Goal: Transaction & Acquisition: Purchase product/service

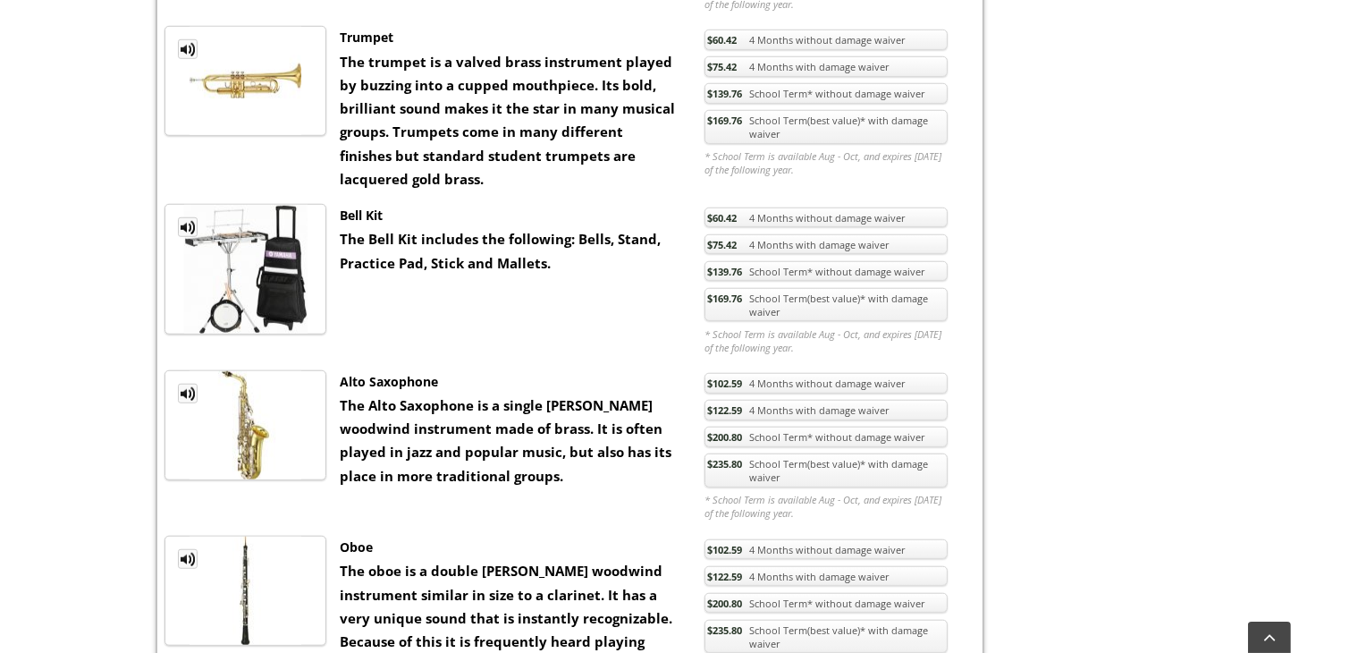
scroll to position [1699, 0]
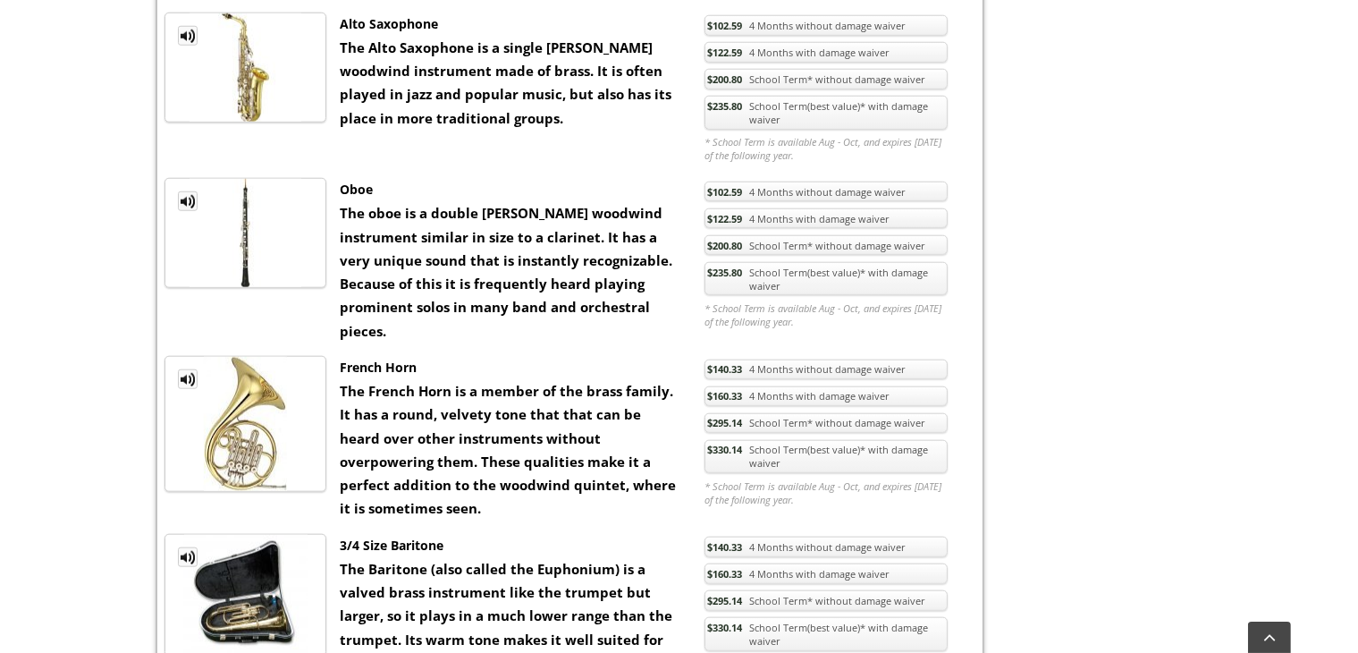
click at [732, 268] on span "$235.80" at bounding box center [724, 272] width 35 height 13
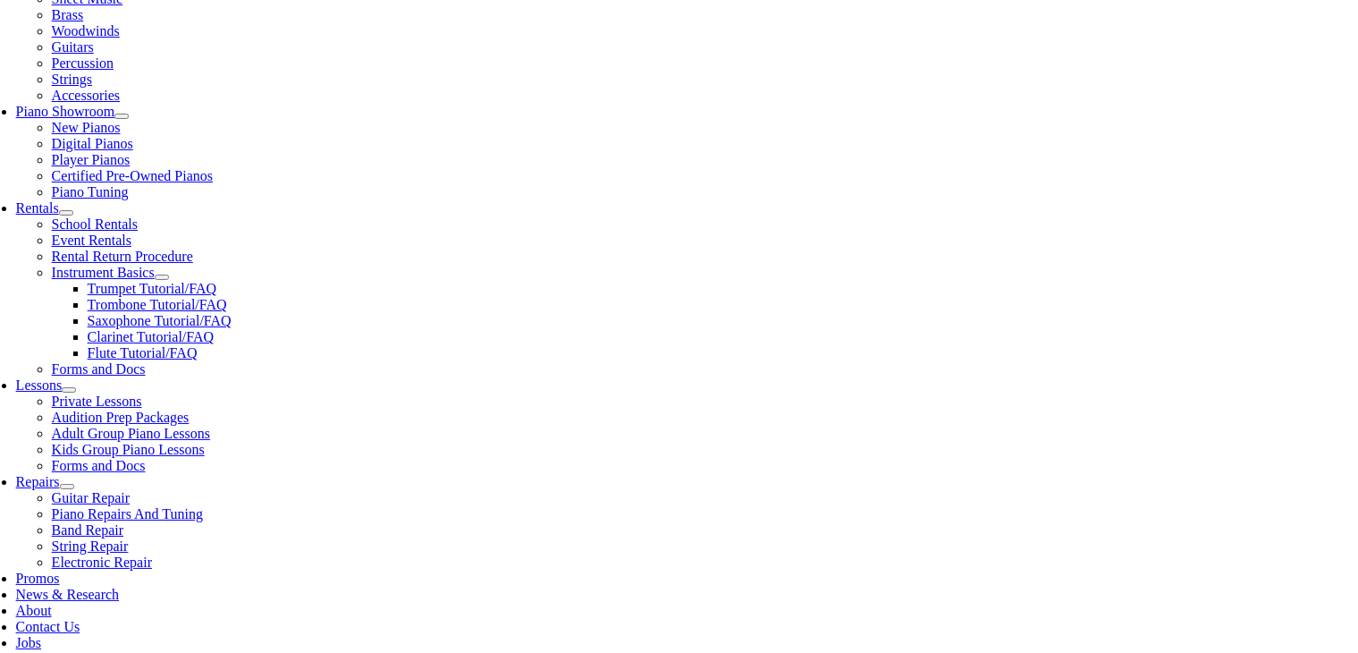
scroll to position [536, 0]
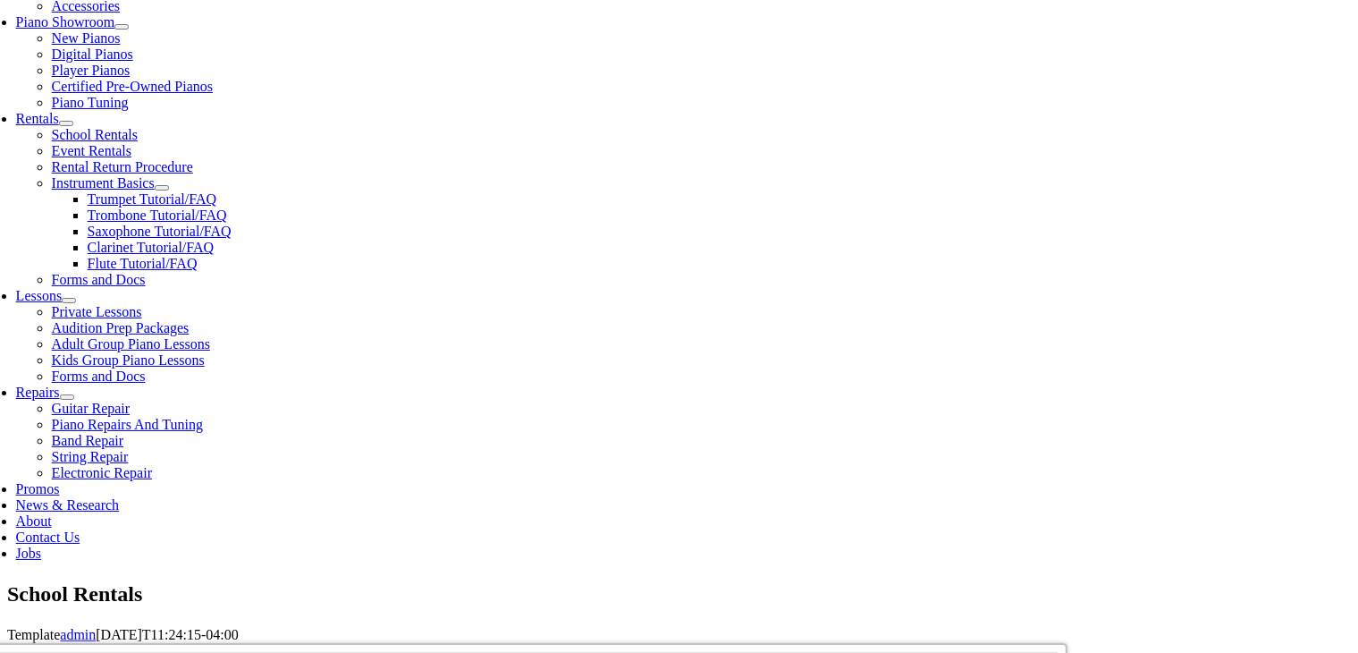
checkbox input"] "true"
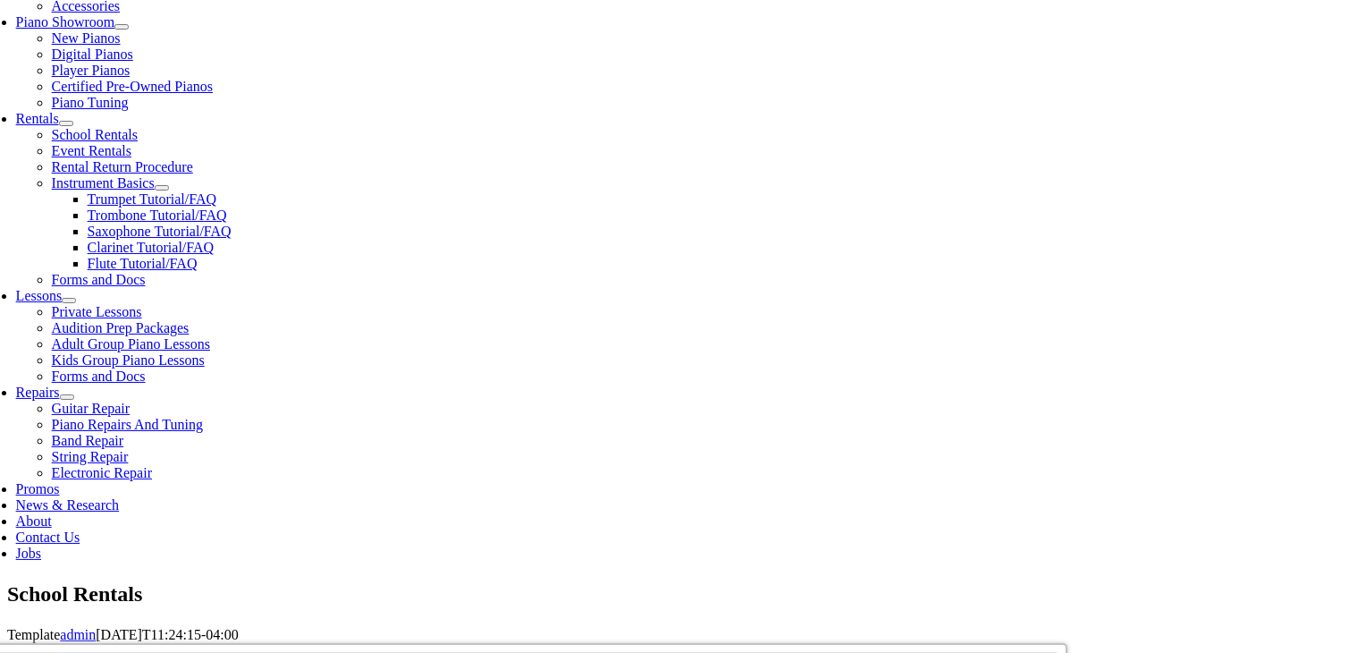
drag, startPoint x: 650, startPoint y: 392, endPoint x: 630, endPoint y: 388, distance: 20.0
type input"] "3"
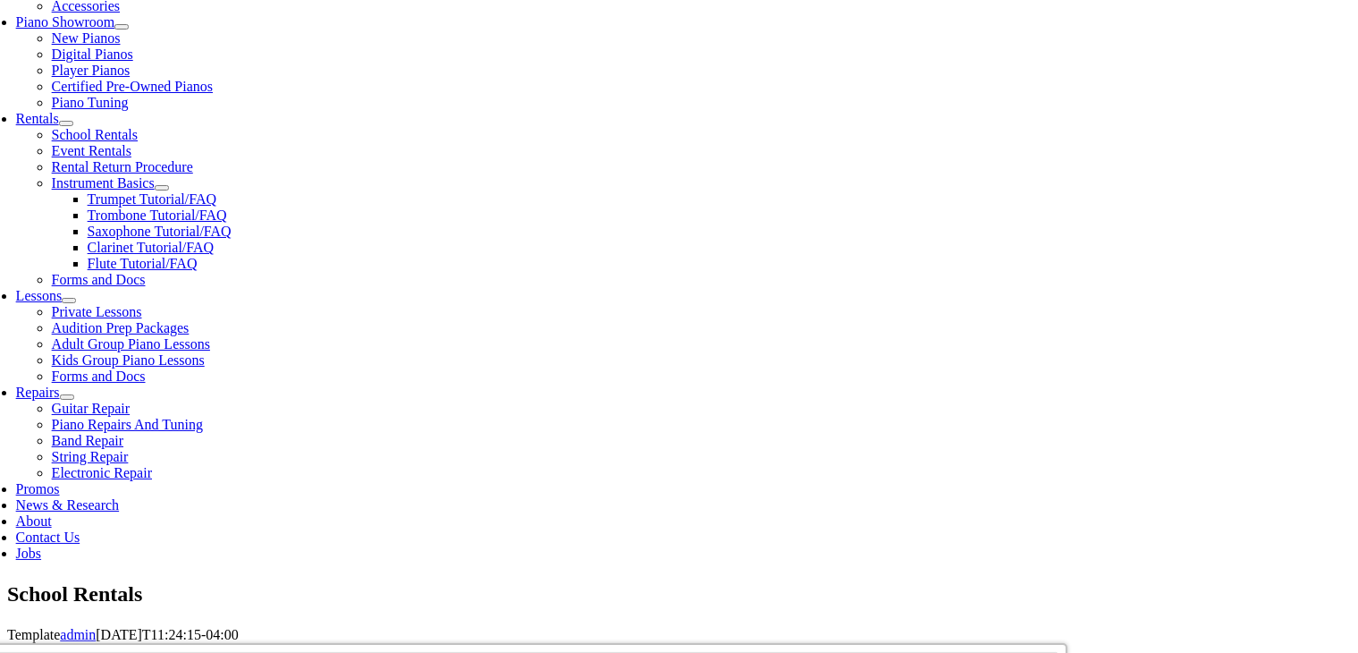
drag, startPoint x: 507, startPoint y: 404, endPoint x: 541, endPoint y: 432, distance: 43.8
checkbox input"] "true"
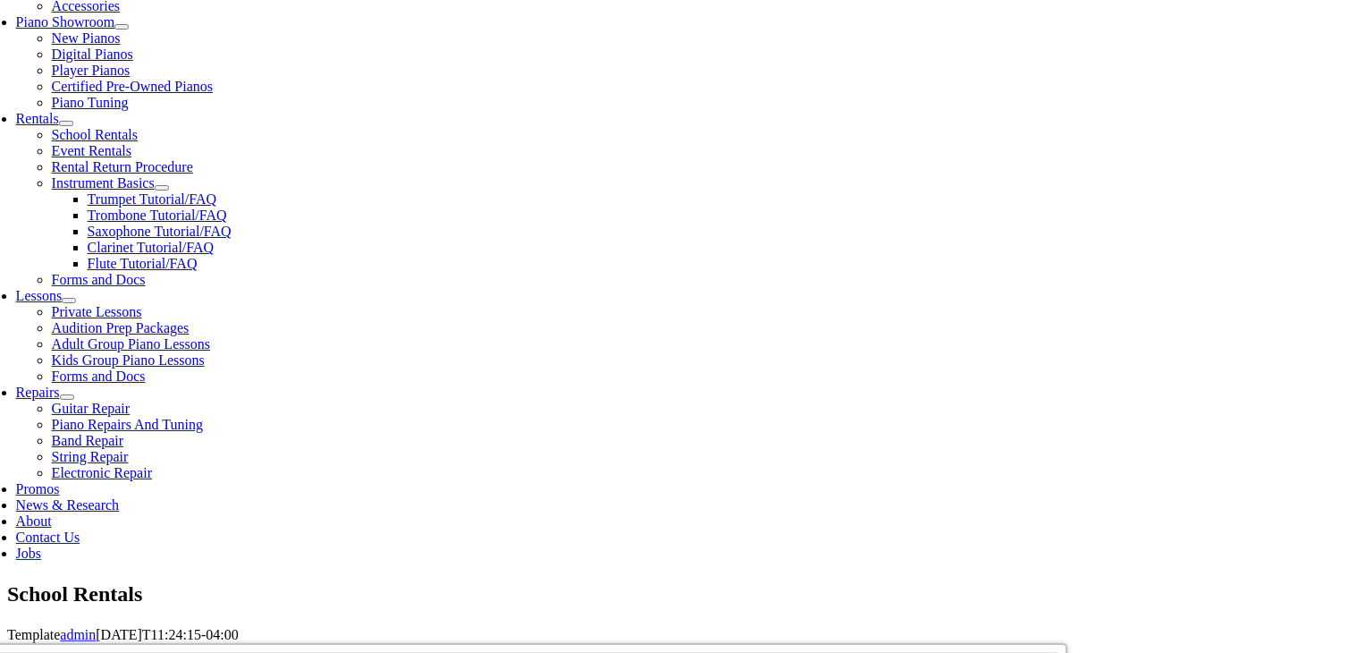
checkbox input"] "true"
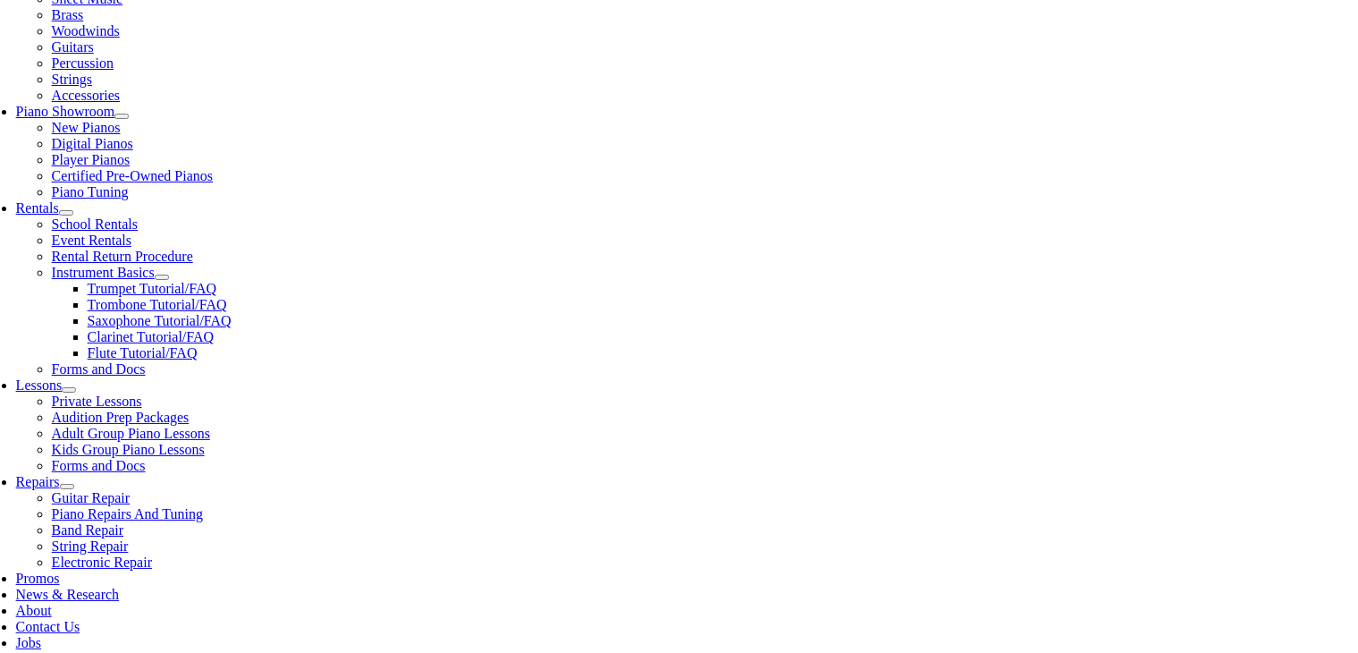
scroll to position [536, 0]
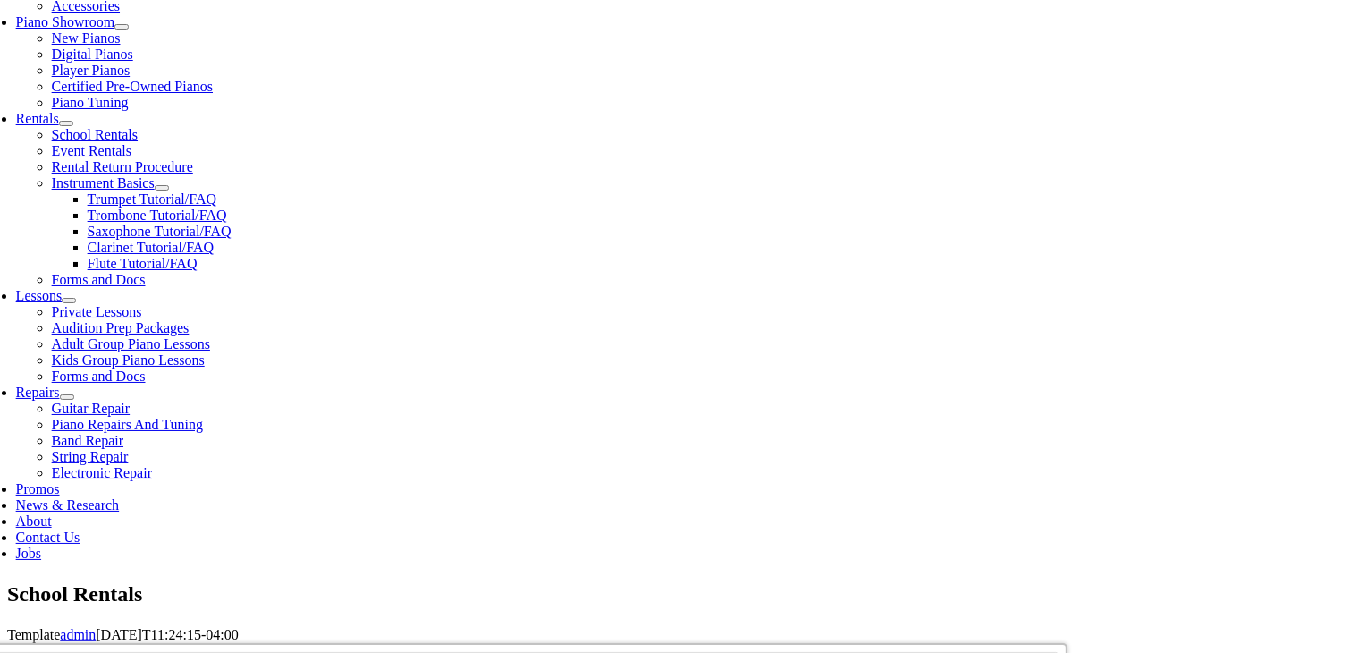
type input "1"
checkbox input"] "false"
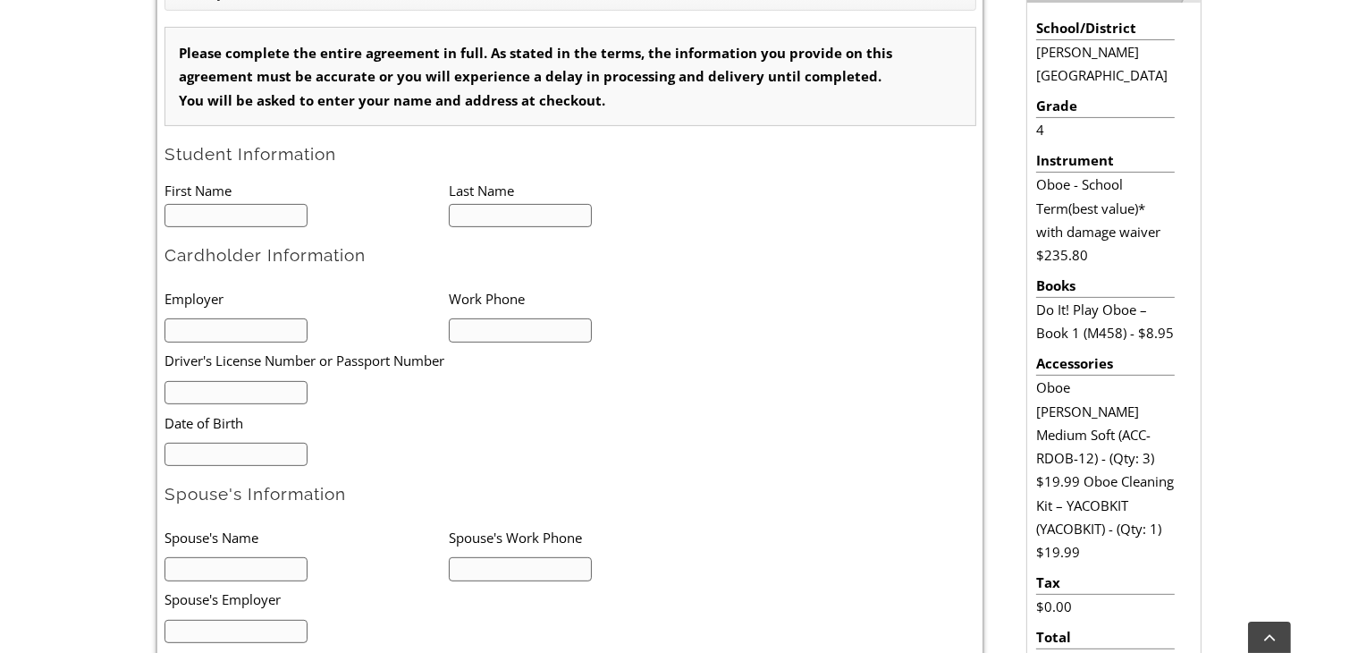
type input "1"
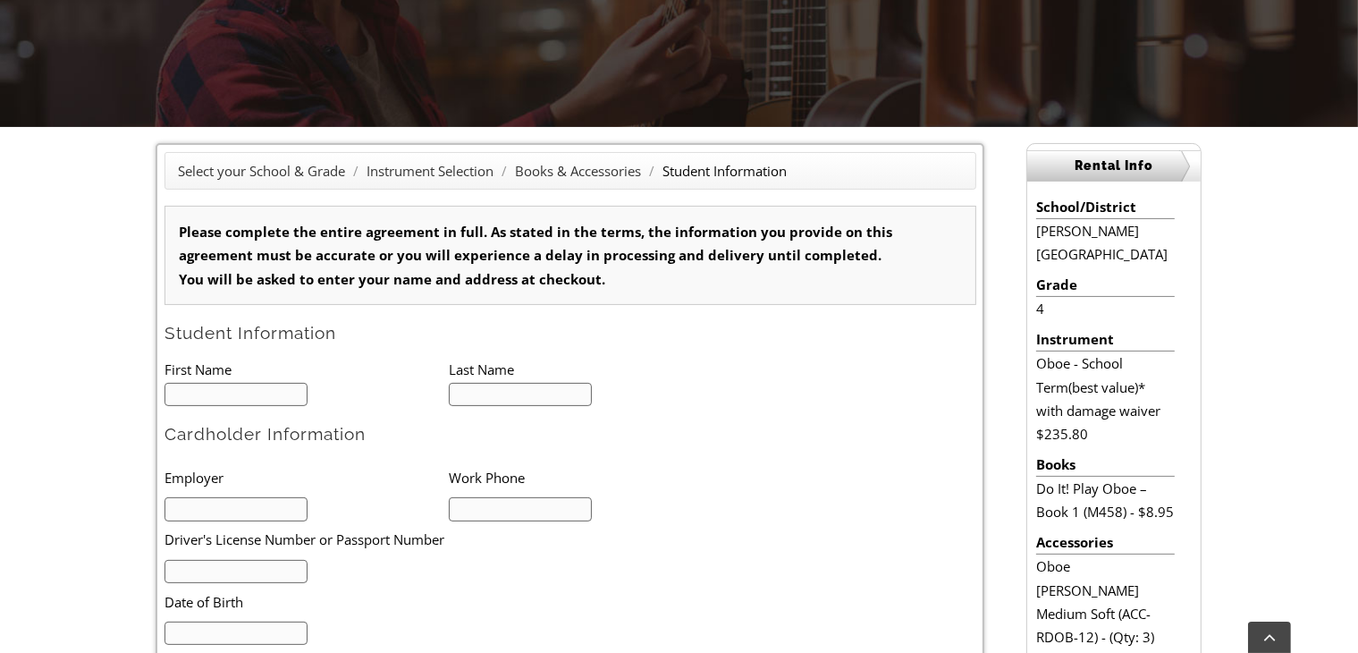
click at [208, 387] on input "text" at bounding box center [236, 395] width 144 height 24
type input "Eleanor"
type input "Haughey"
type input "Sanford School"
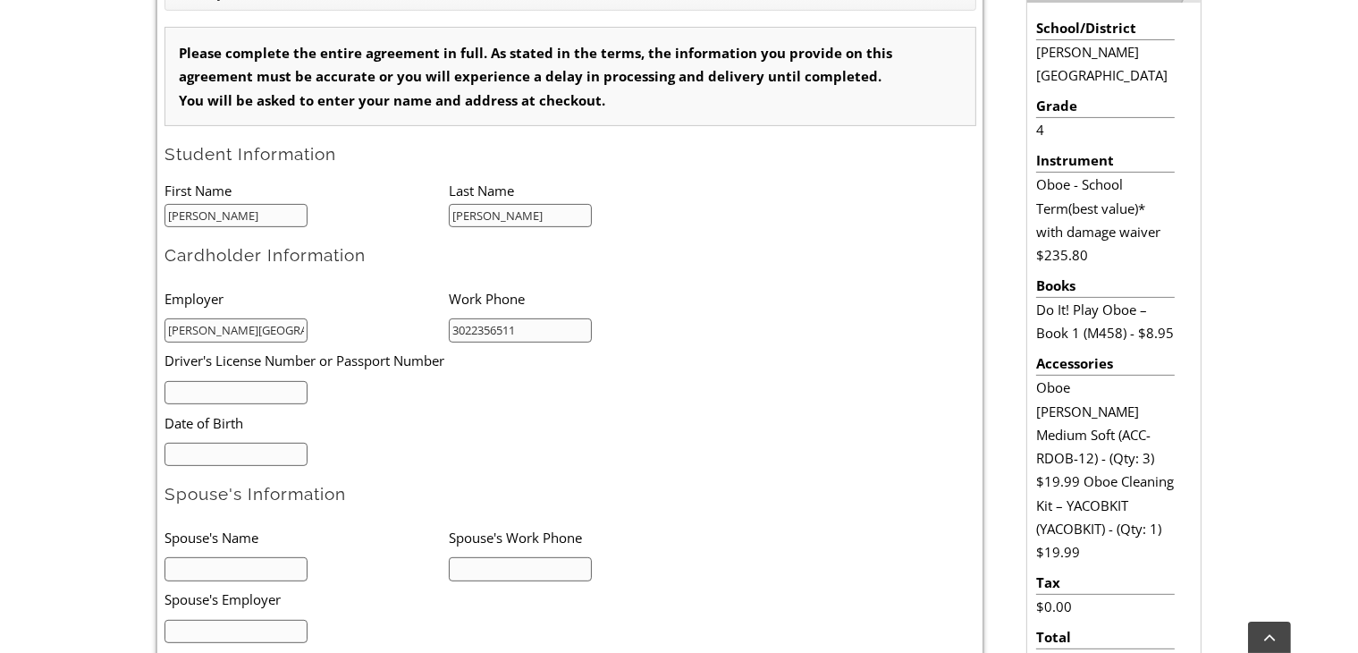
type input "3022356511"
click at [223, 381] on input "text" at bounding box center [236, 393] width 144 height 24
type input "1829068"
click at [229, 445] on input "mm/dd/yyyy" at bounding box center [236, 455] width 144 height 24
type input "06/26/1986"
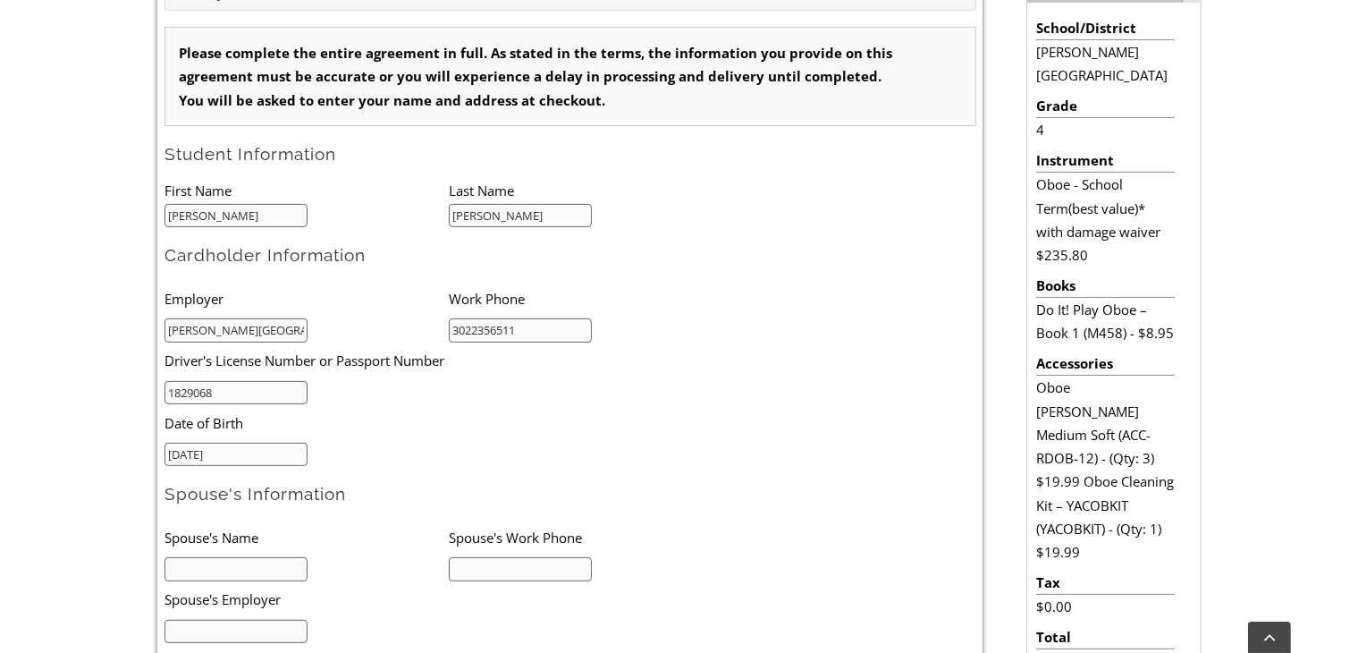
click at [261, 562] on input "text" at bounding box center [236, 569] width 144 height 24
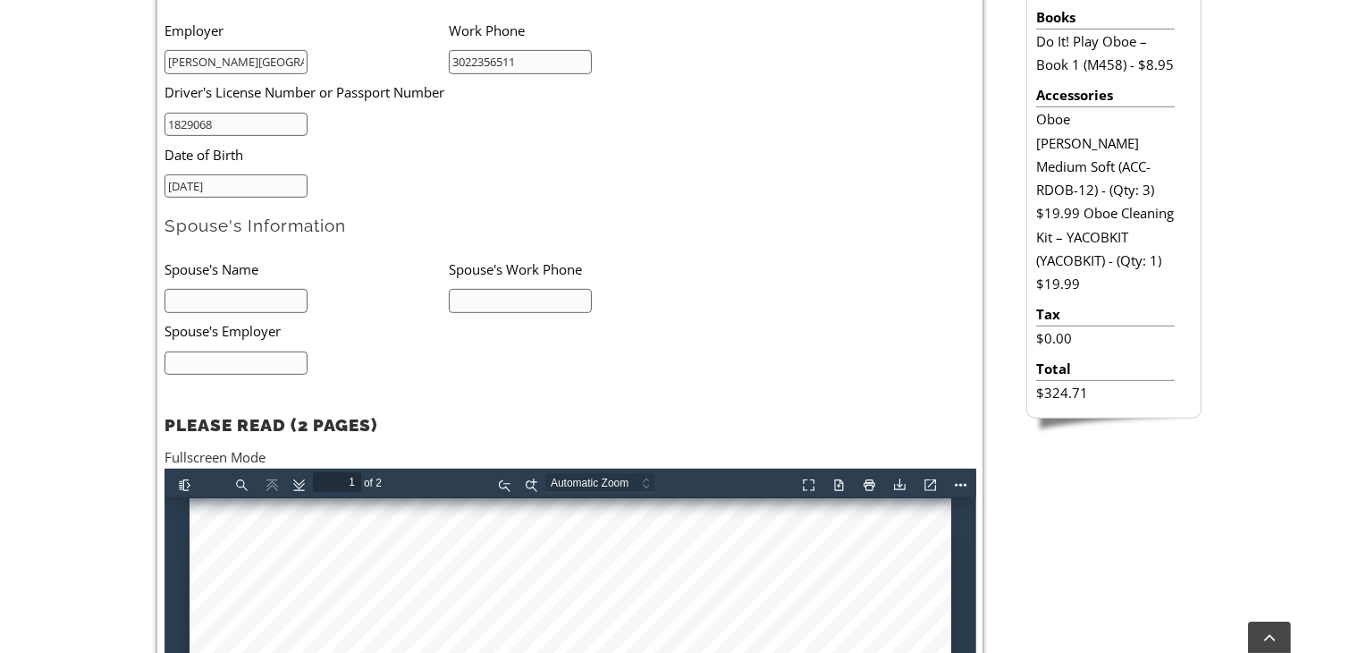
scroll to position [1162, 0]
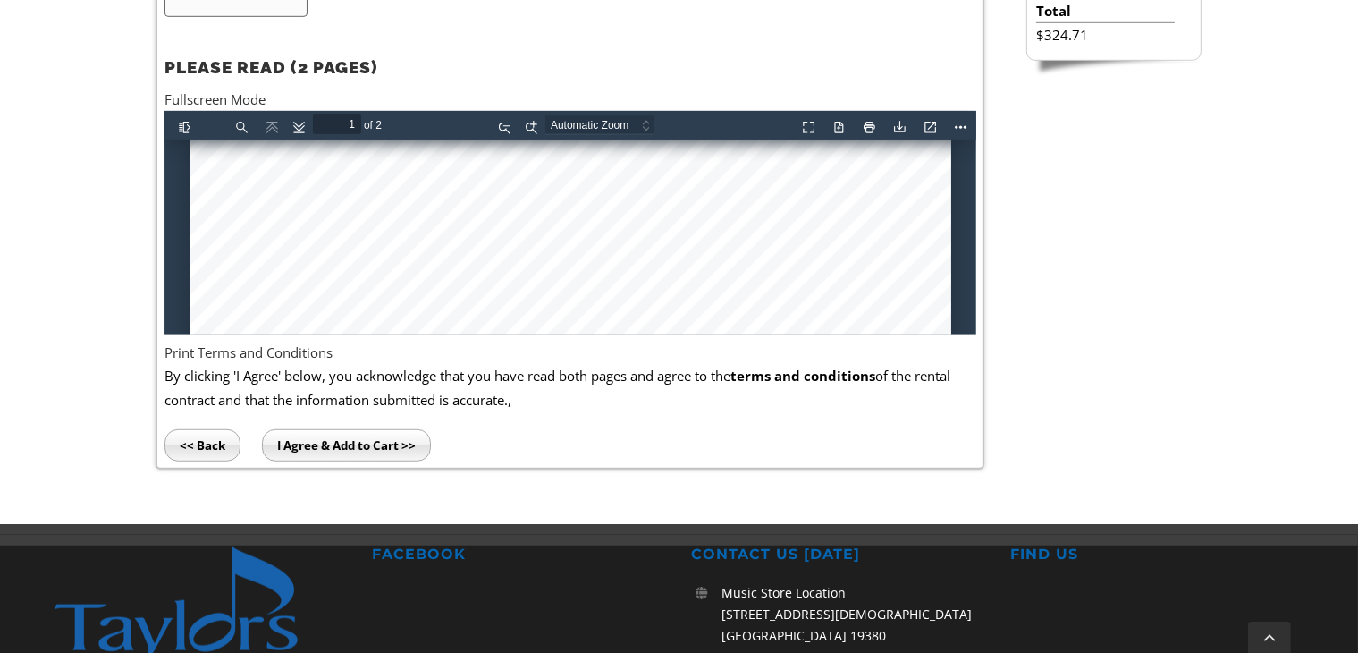
type input "2"
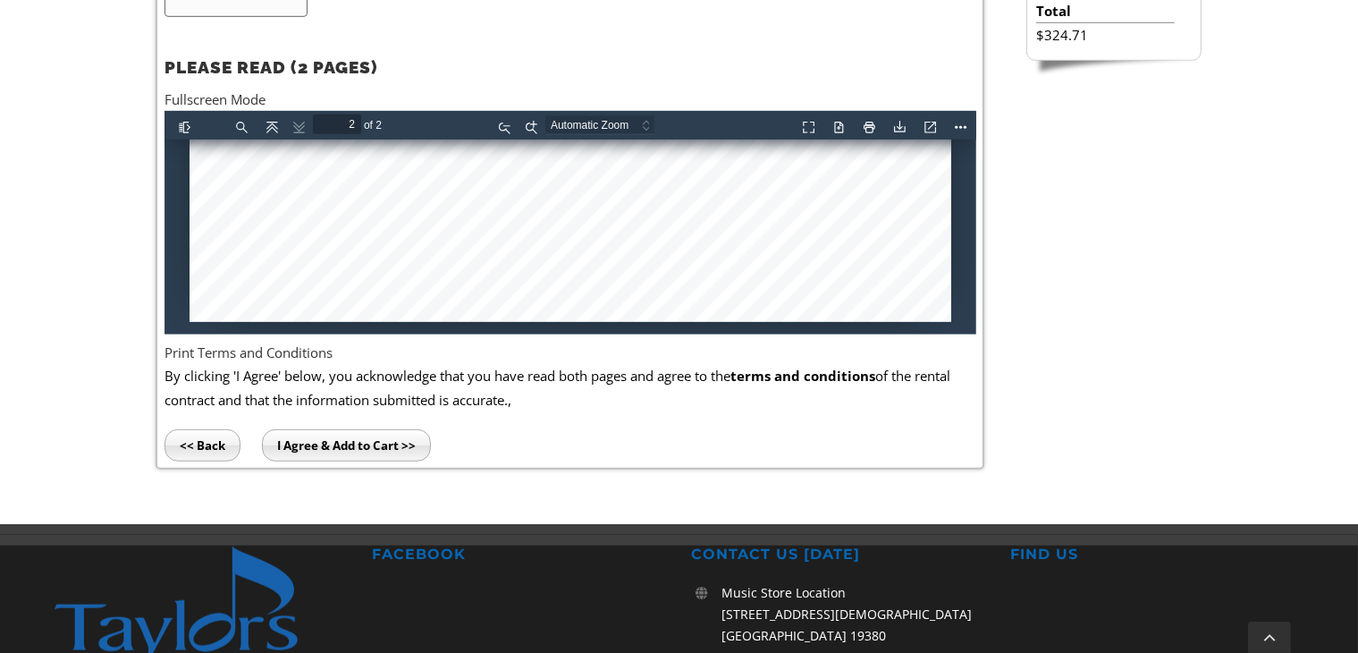
click at [379, 440] on input "I Agree & Add to Cart >>" at bounding box center [346, 445] width 169 height 32
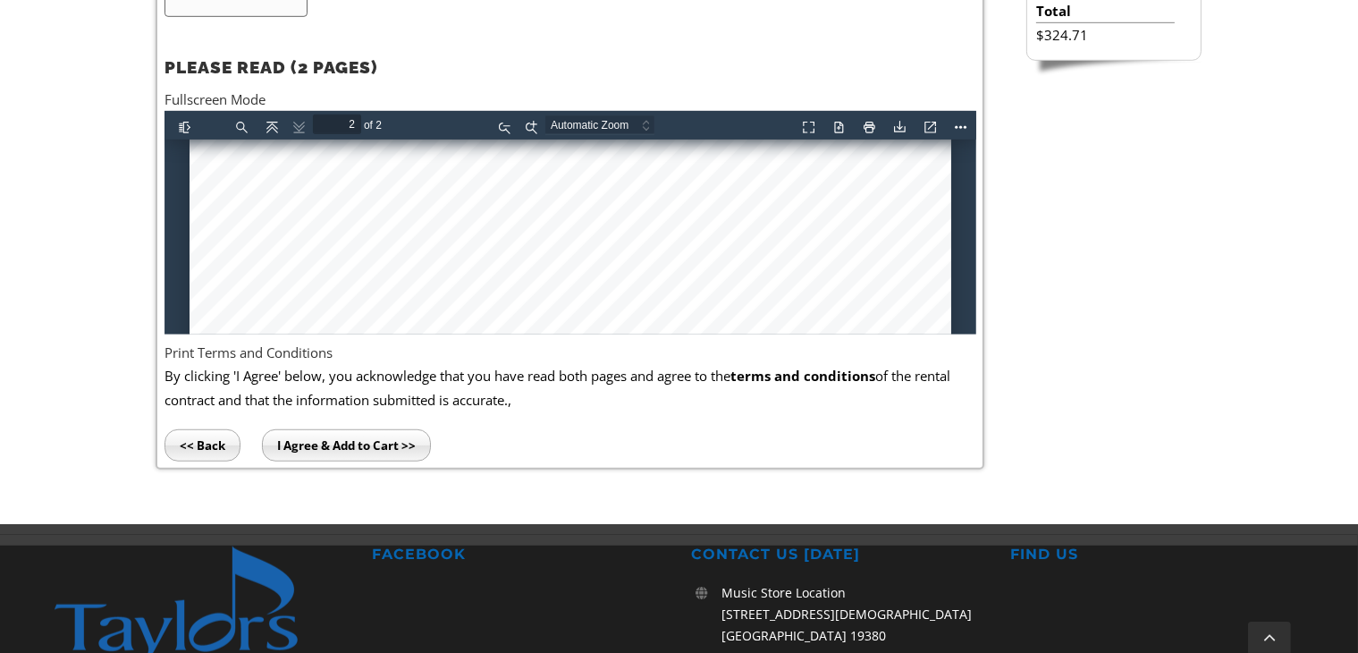
scroll to position [805, 0]
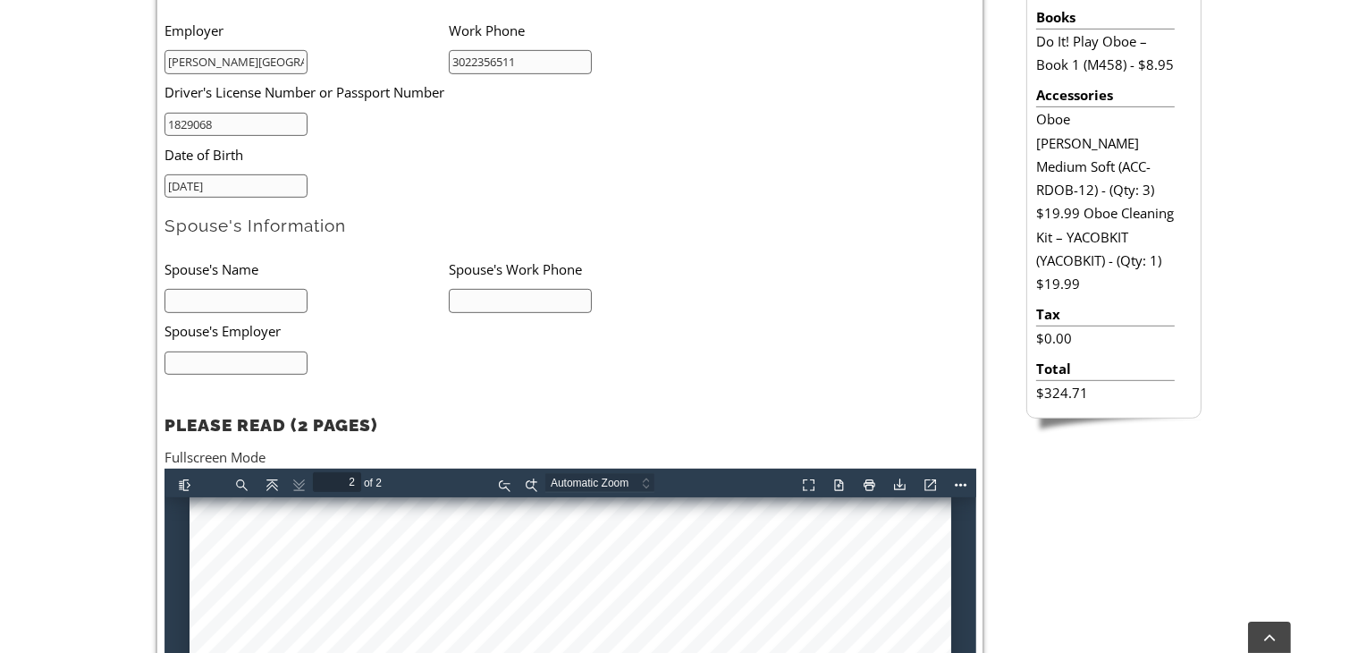
click at [218, 313] on li "Spouse's Employer" at bounding box center [419, 331] width 511 height 37
click at [219, 301] on input "text" at bounding box center [236, 301] width 144 height 24
type input "Kevin"
type input "H"
click at [222, 301] on input "Kevin" at bounding box center [236, 301] width 144 height 24
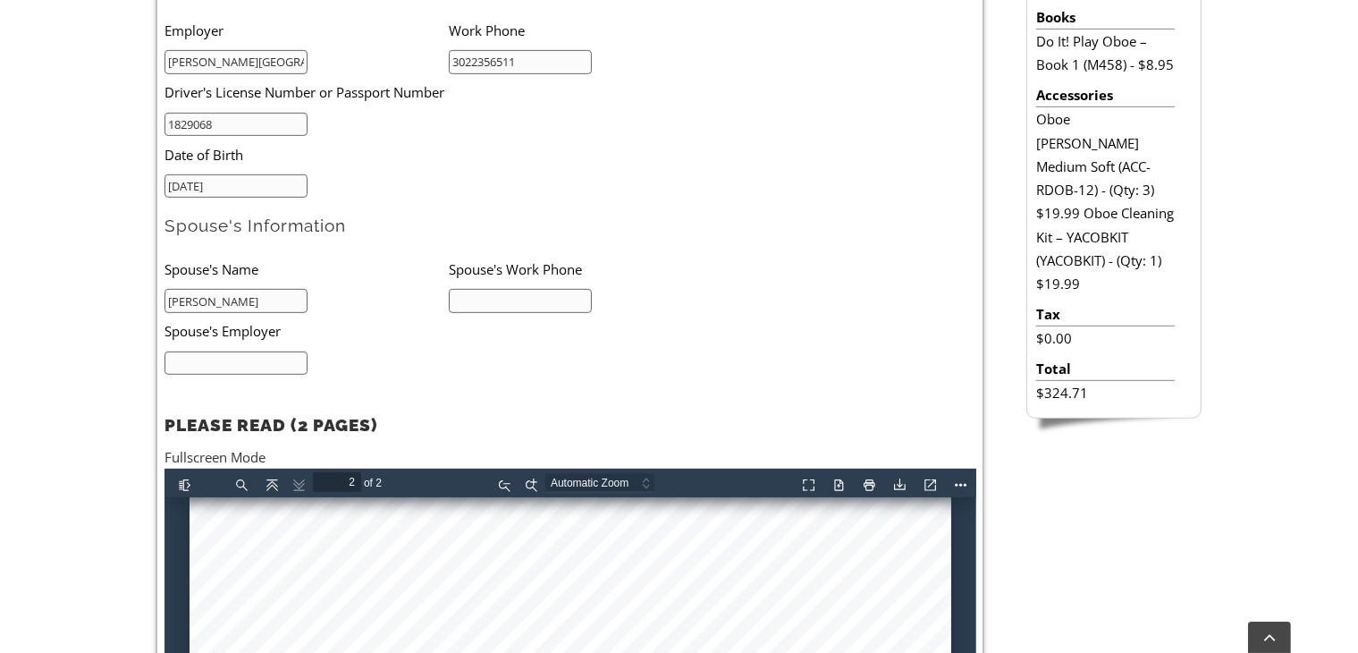
type input "Kevin Haughey"
type input "6096808744"
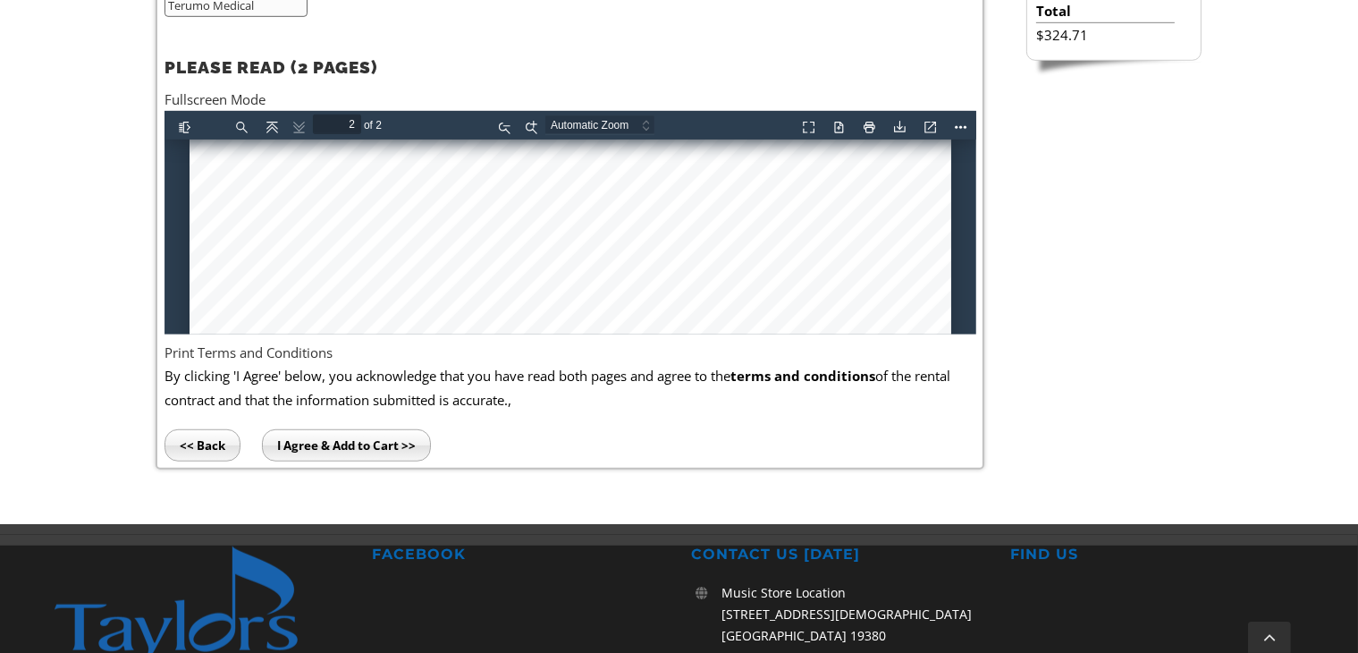
scroll to position [1252, 0]
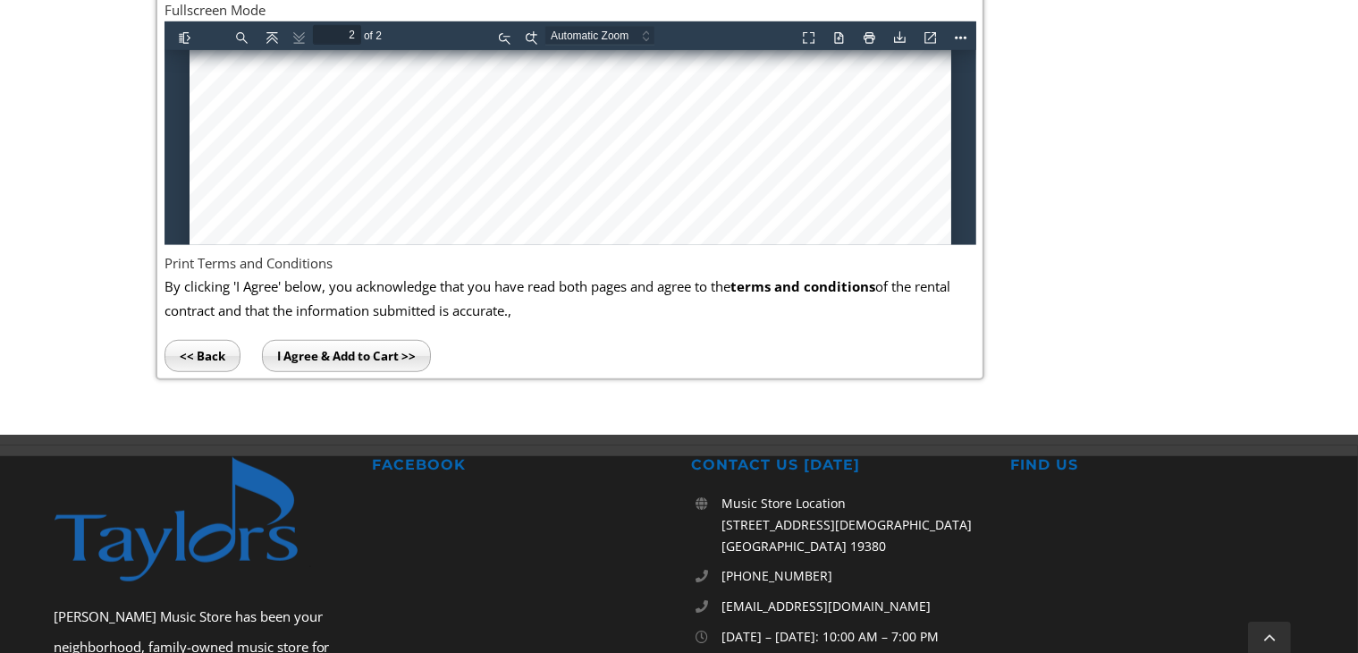
type input "Terumo Medical"
click at [413, 347] on input "I Agree & Add to Cart >>" at bounding box center [346, 356] width 169 height 32
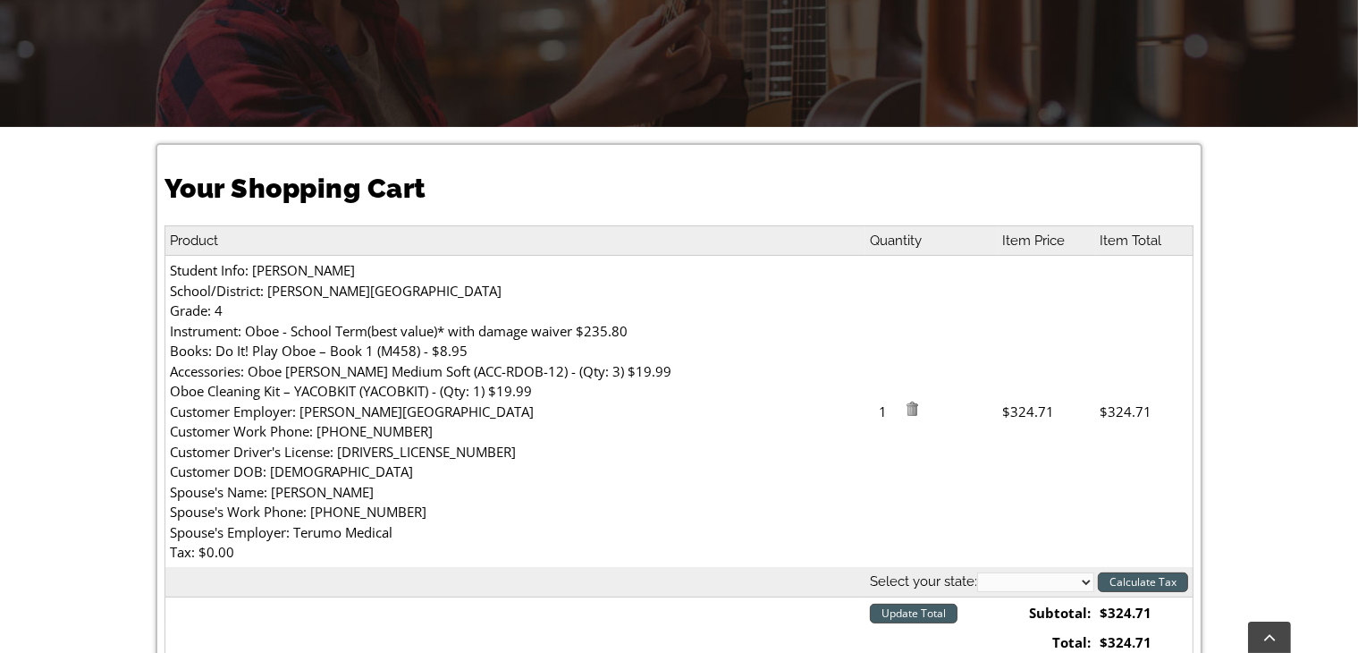
scroll to position [447, 0]
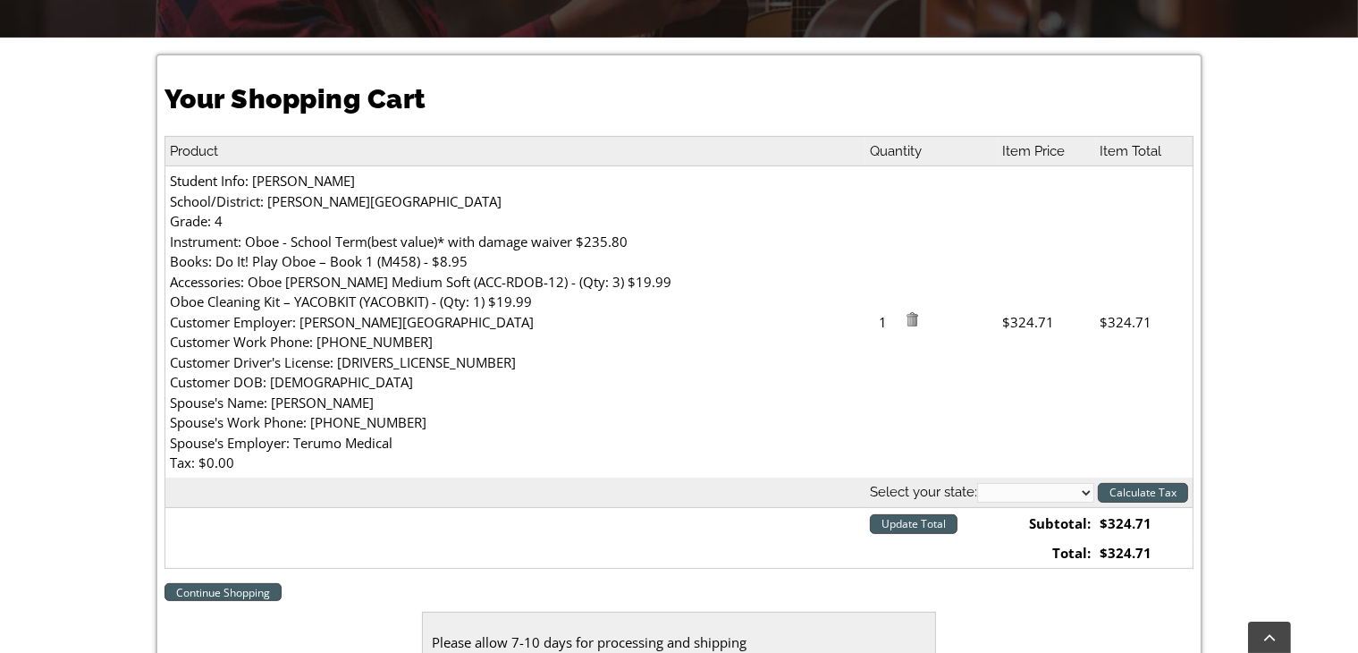
click at [1073, 501] on select "[US_STATE] [US_STATE] [US_STATE] [US_STATE] [US_STATE] [US_STATE] [US_STATE] [U…" at bounding box center [1035, 493] width 117 height 20
select select "DE"
click at [977, 484] on select "[US_STATE] [US_STATE] [US_STATE] [US_STATE] [US_STATE] [US_STATE] [US_STATE] [U…" at bounding box center [1035, 493] width 117 height 20
click at [1165, 491] on input "Calculate Tax" at bounding box center [1143, 493] width 90 height 20
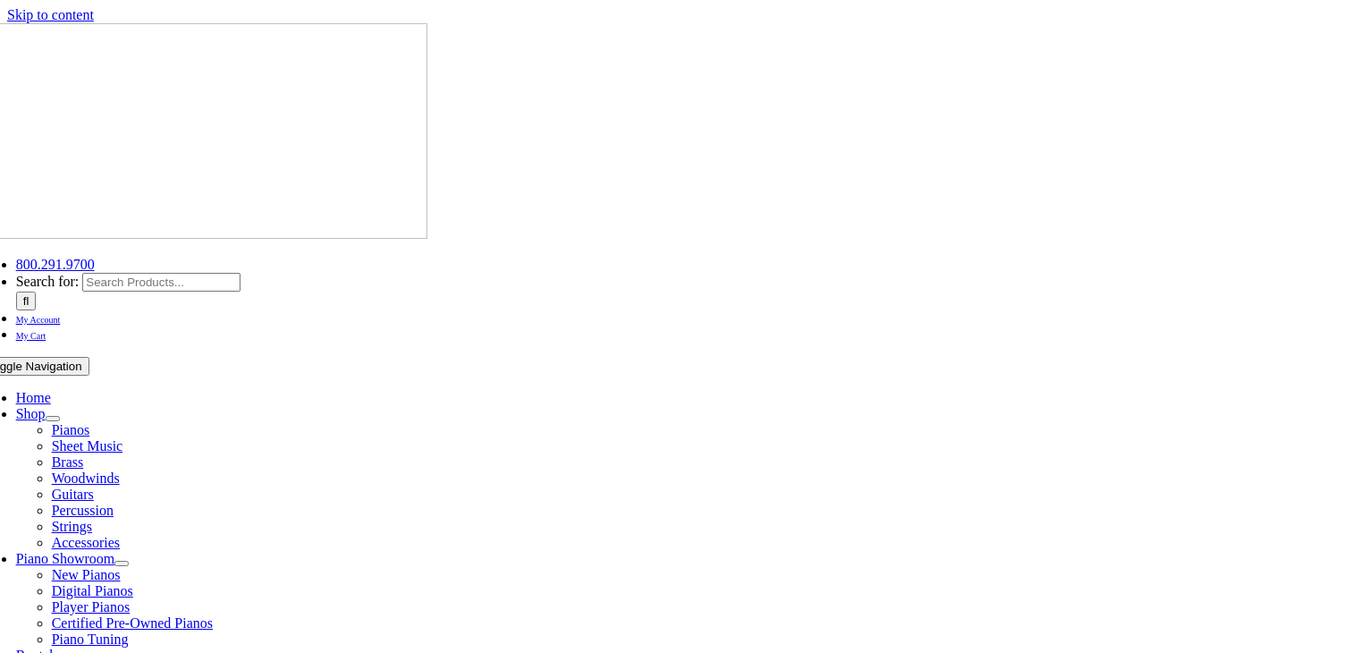
select select "DE"
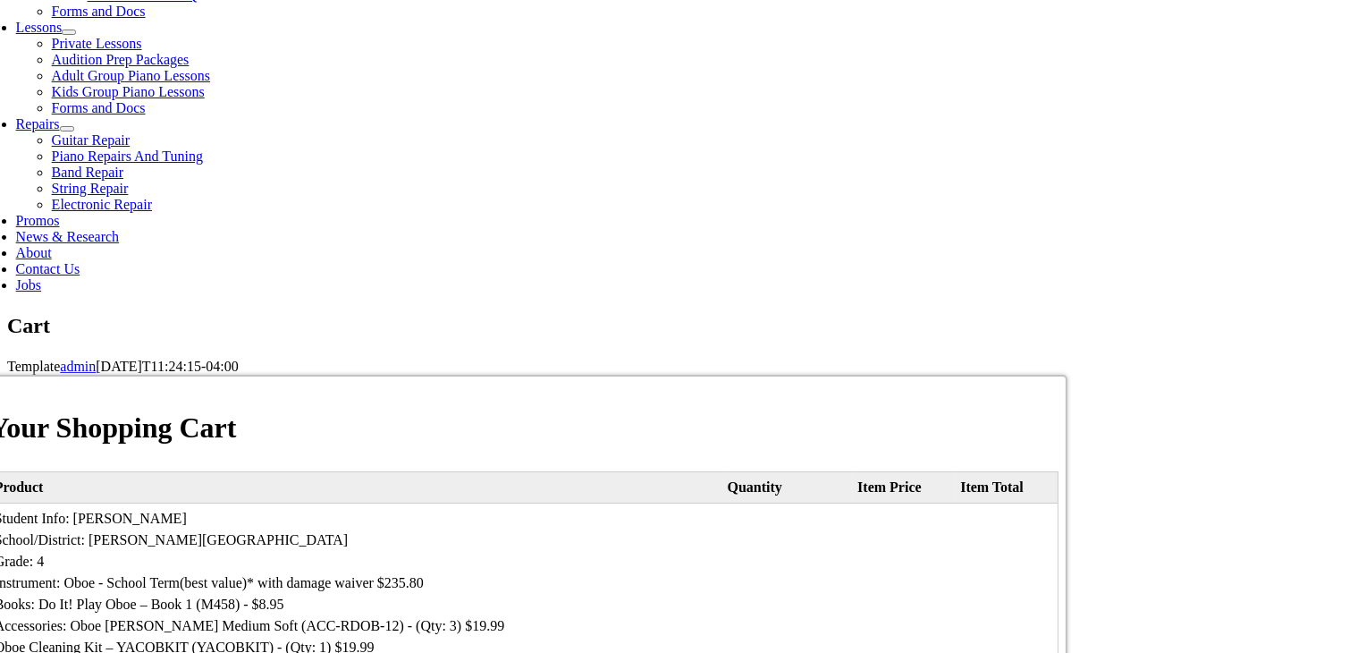
scroll to position [626, 0]
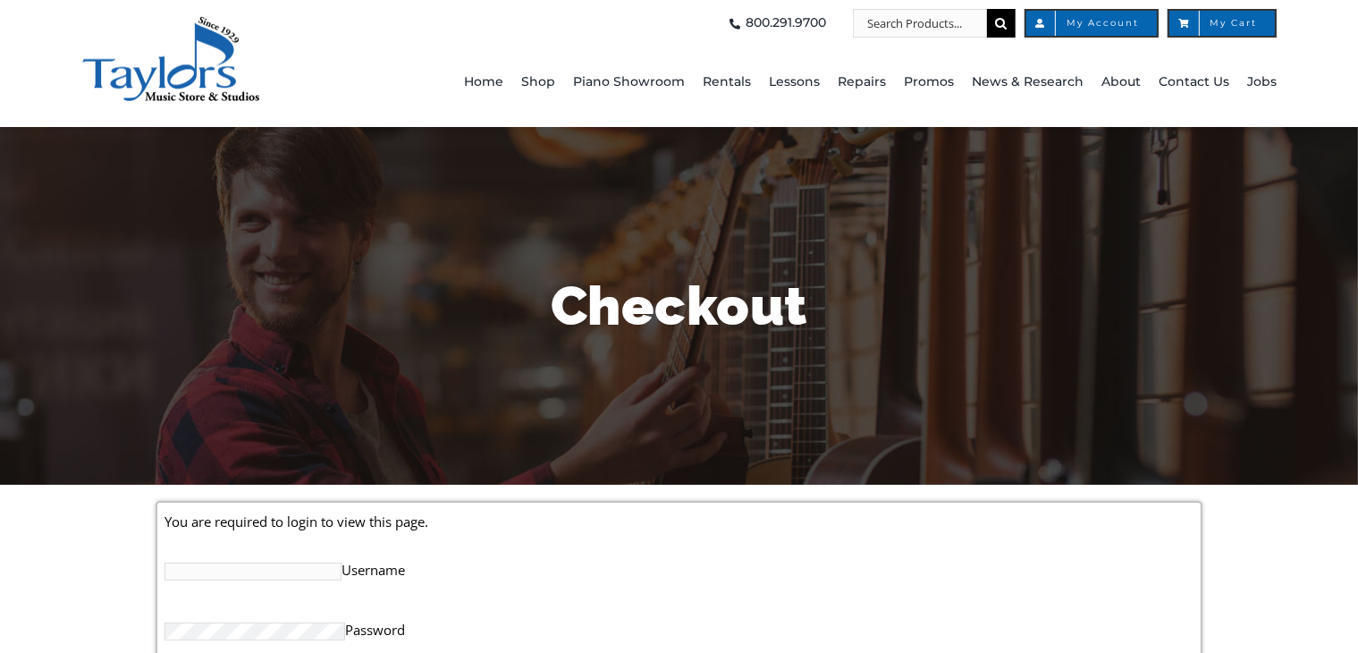
scroll to position [268, 0]
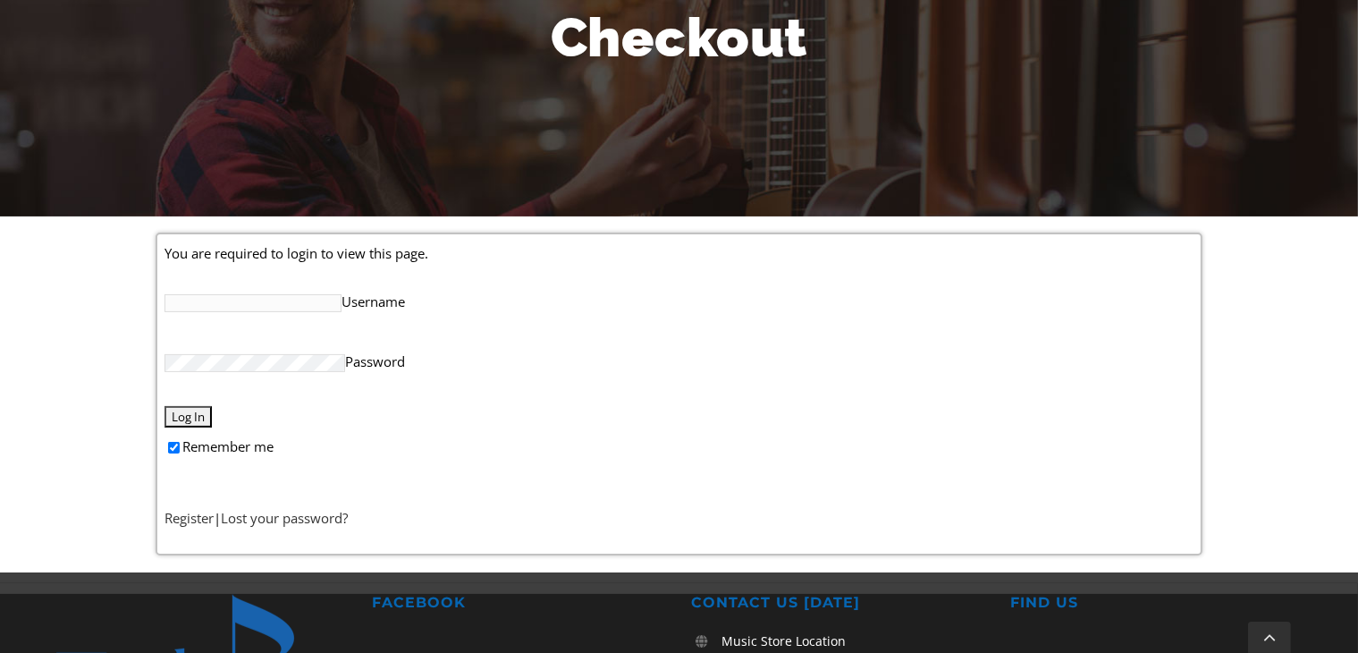
click at [273, 303] on input "Username" at bounding box center [252, 303] width 177 height 18
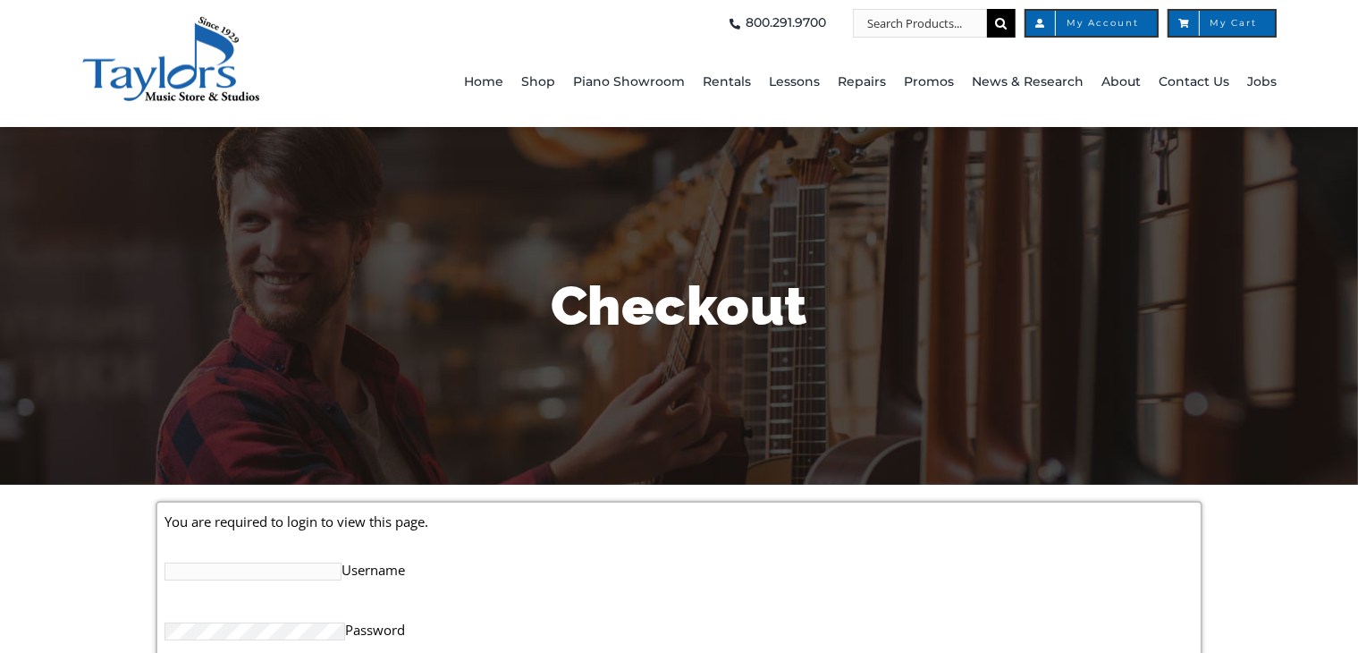
scroll to position [447, 0]
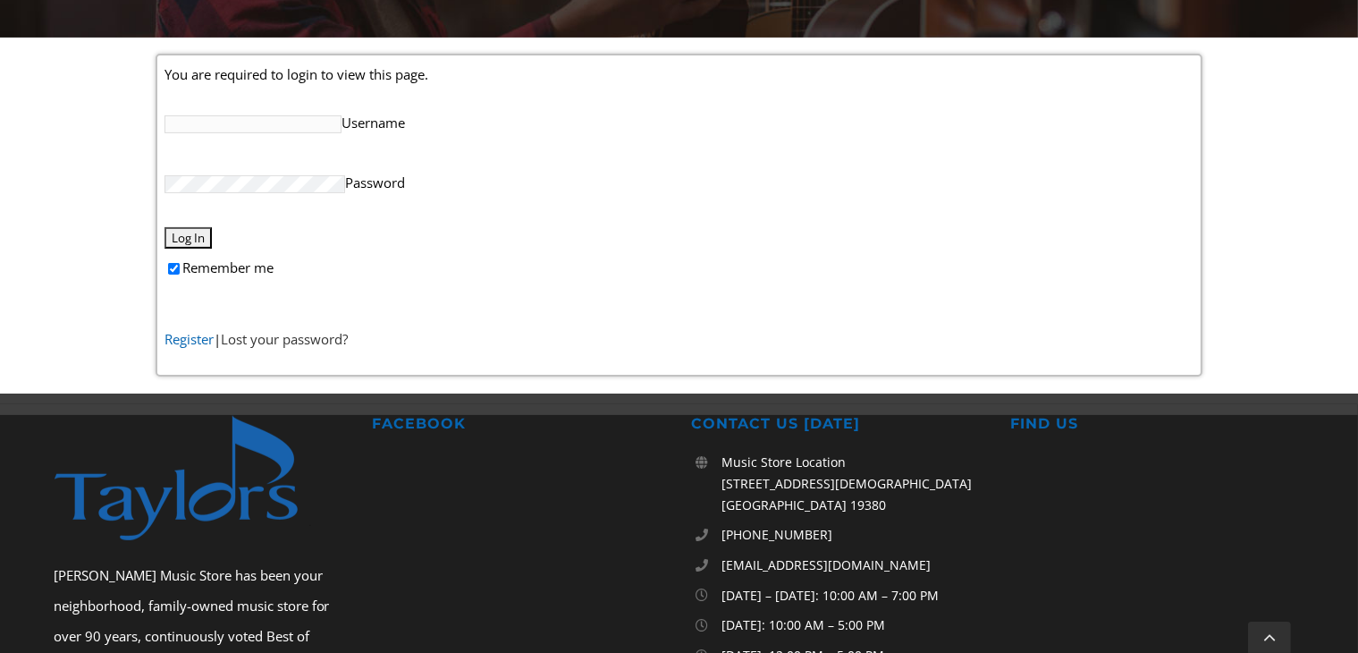
click at [198, 341] on link "Register" at bounding box center [188, 339] width 49 height 18
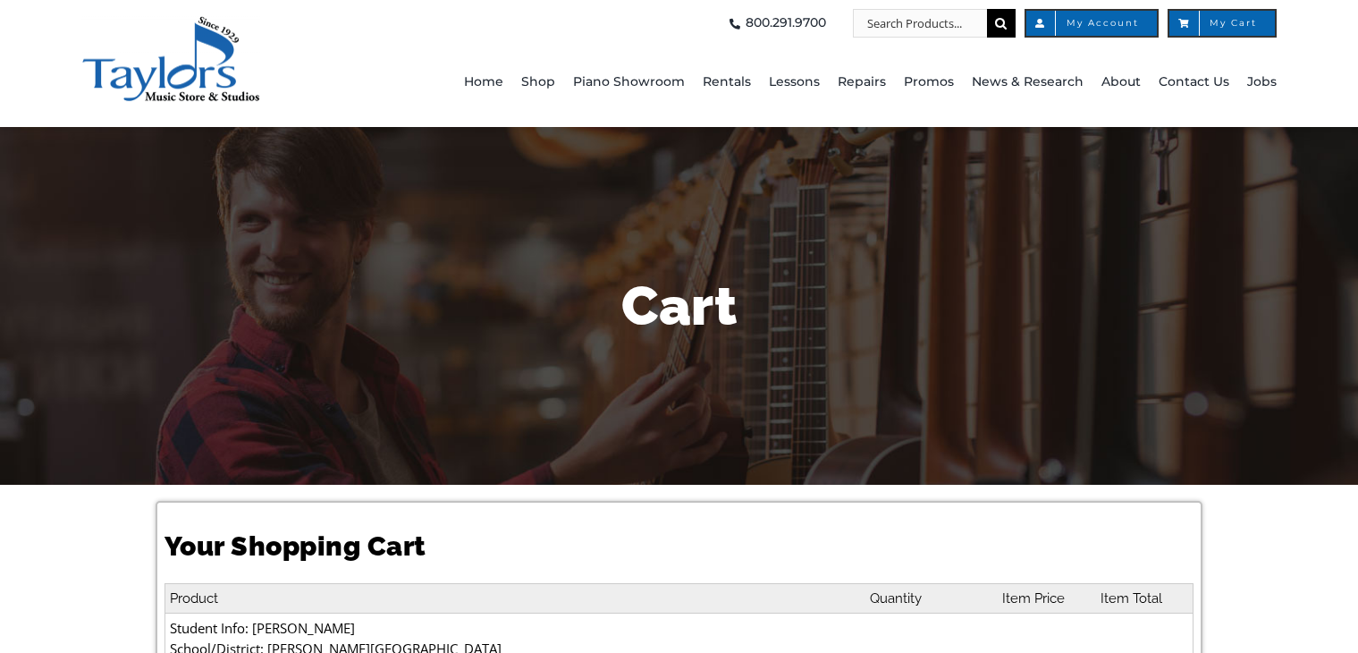
select select "DE"
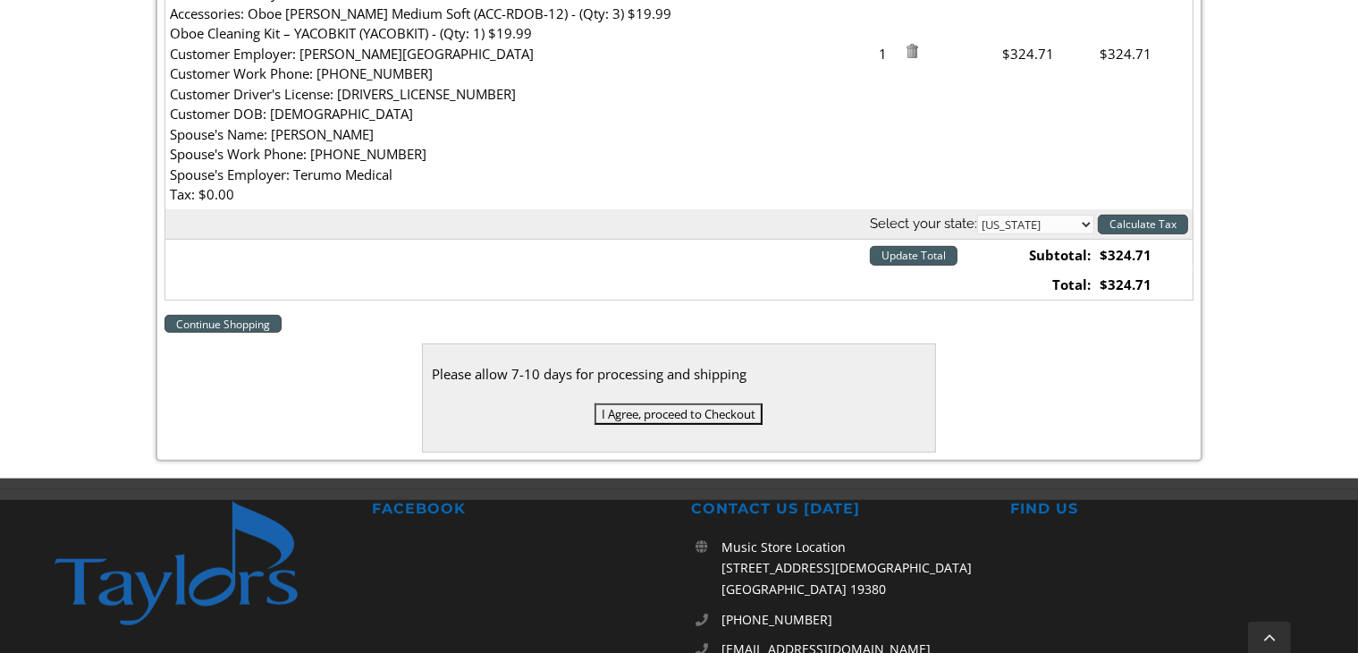
scroll to position [805, 0]
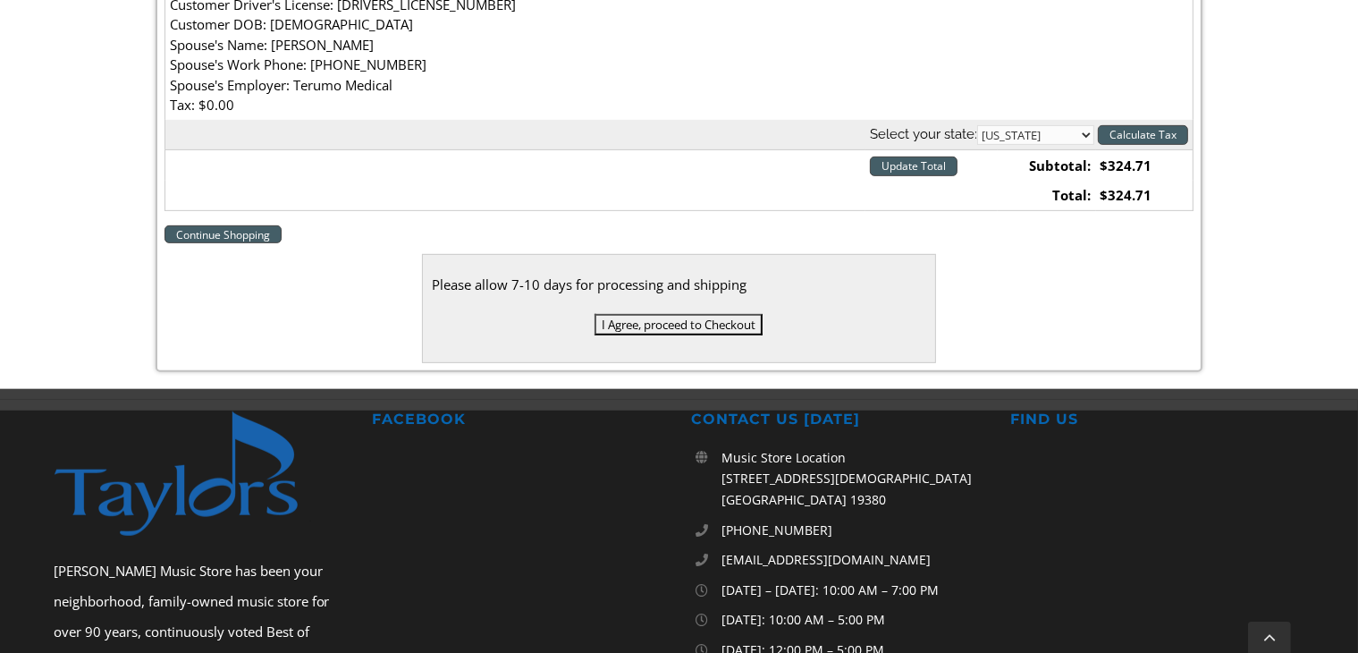
click at [662, 324] on input "I Agree, proceed to Checkout" at bounding box center [678, 324] width 168 height 21
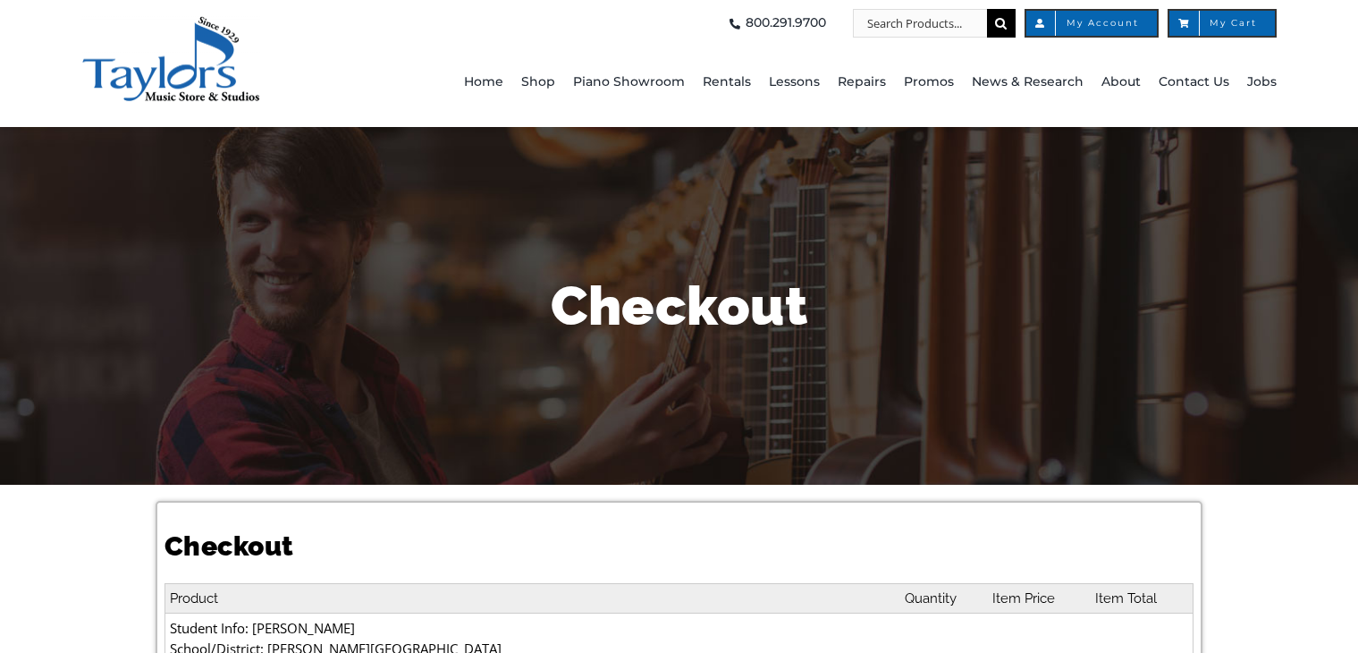
select select
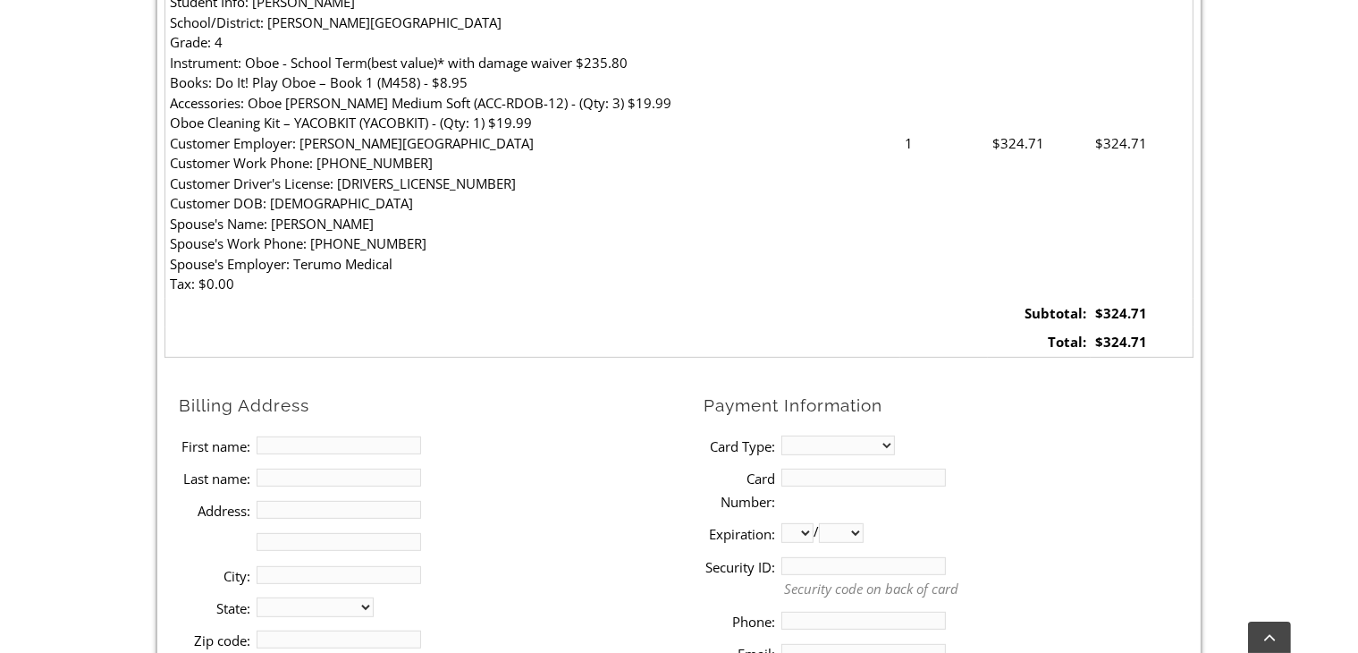
scroll to position [715, 0]
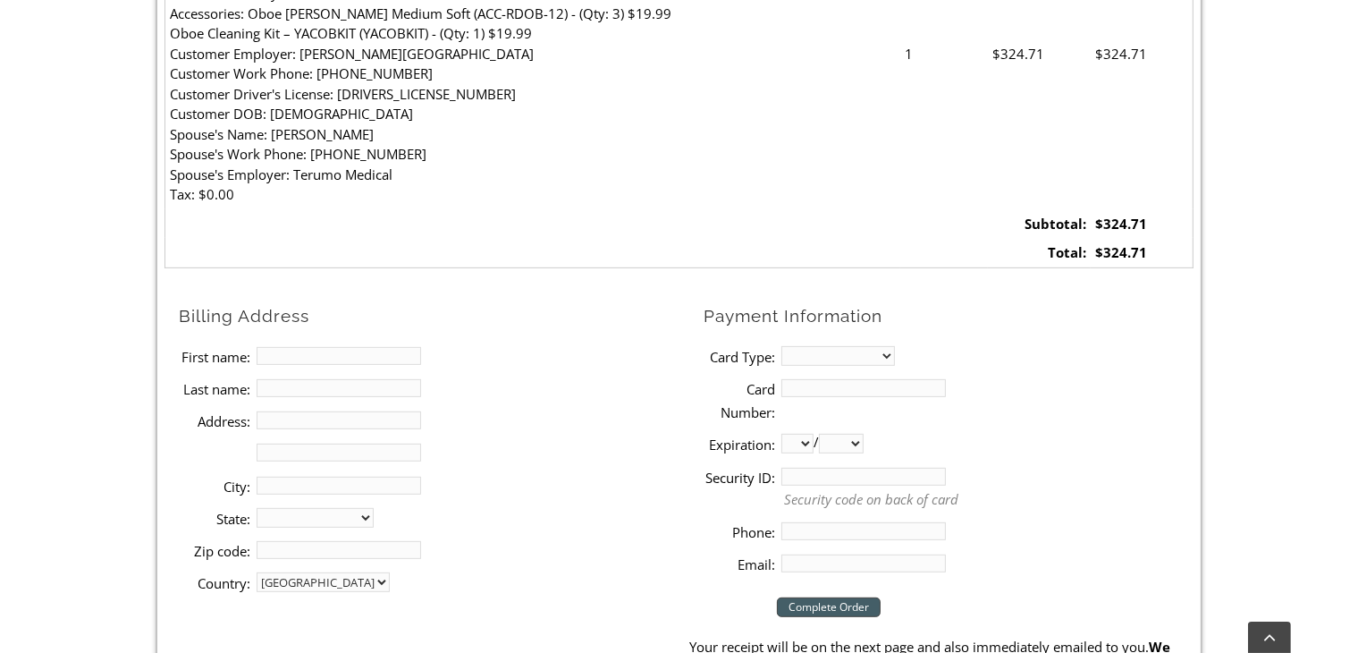
click at [283, 353] on input "First name:" at bounding box center [339, 356] width 164 height 18
type input "[PERSON_NAME]"
type input "[STREET_ADDRESS][PERSON_NAME][PERSON_NAME]"
type input "[GEOGRAPHIC_DATA]"
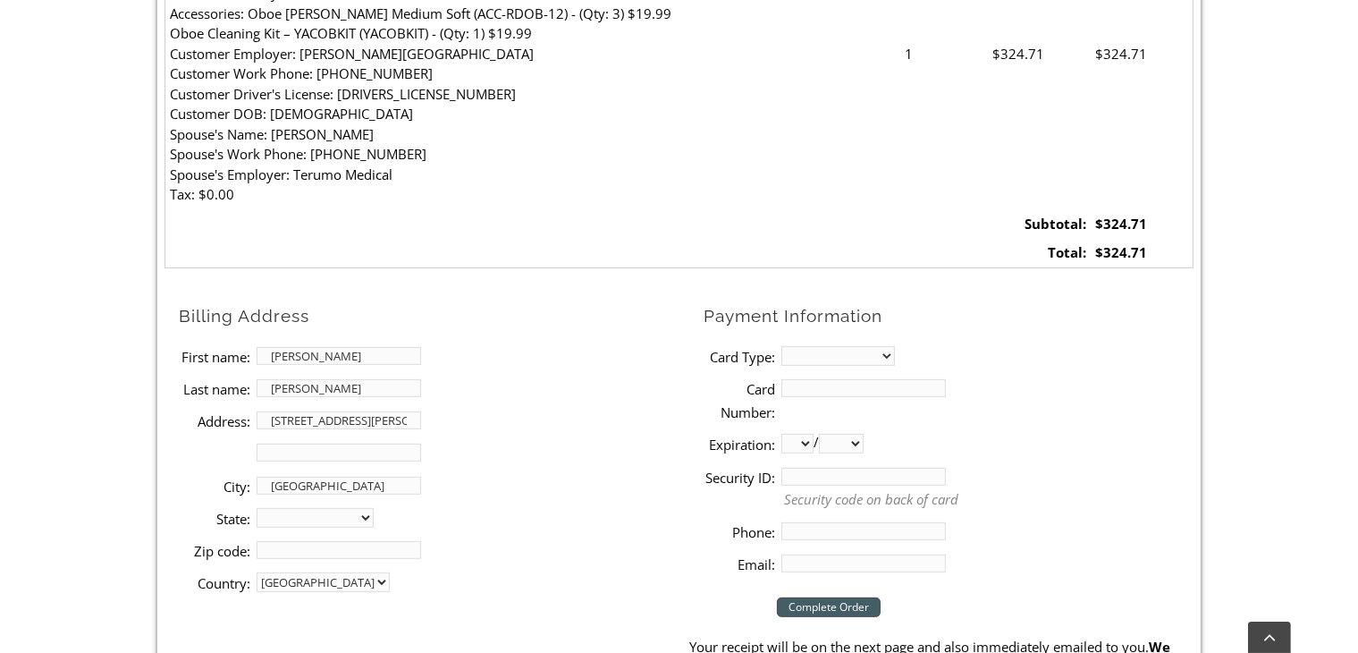
select select "DE"
type input "19702"
click at [813, 341] on li "Card Type: MasterCard Visa American Express Discover" at bounding box center [949, 356] width 490 height 32
click at [819, 352] on select "MasterCard Visa American Express Discover" at bounding box center [838, 356] width 114 height 20
select select "visa"
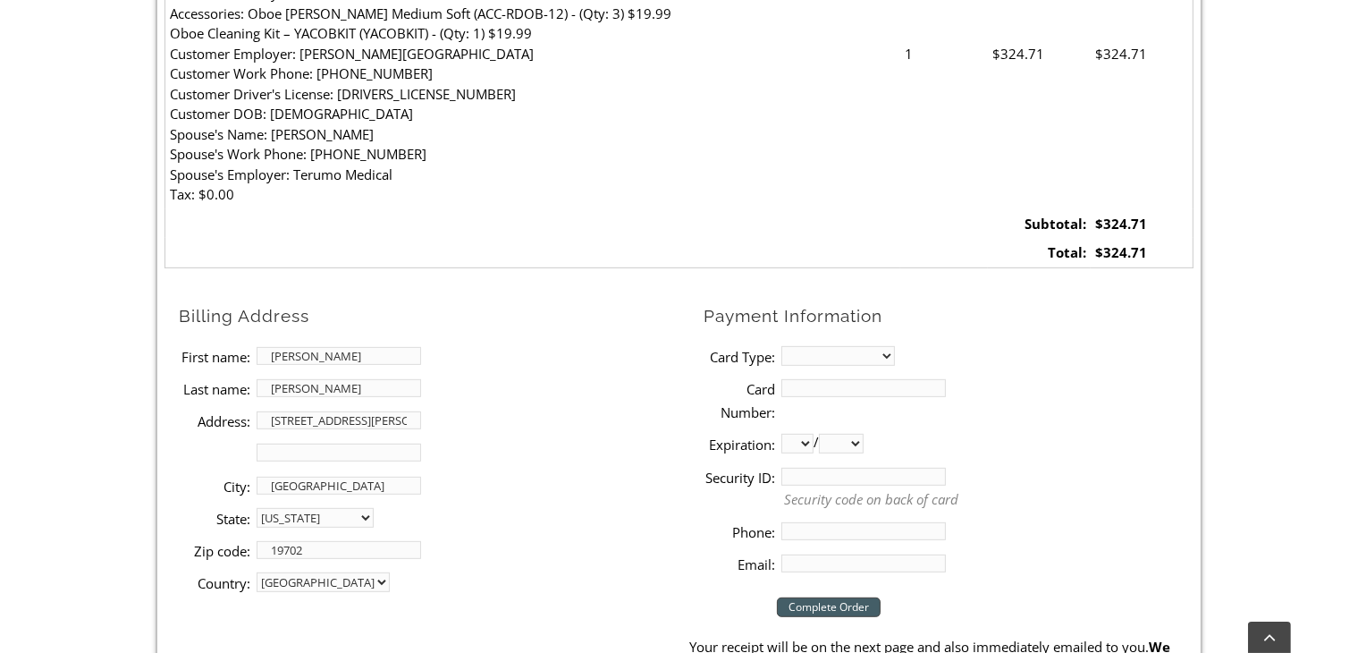
click at [781, 346] on select "MasterCard Visa American Express Discover" at bounding box center [838, 356] width 114 height 20
click at [823, 384] on input "Card Number:" at bounding box center [863, 388] width 164 height 18
type input "[CREDIT_CARD_NUMBER]"
click at [805, 441] on select "01 02 03 04 05 06 07 08 09 10 11 12" at bounding box center [797, 444] width 32 height 20
select select "08"
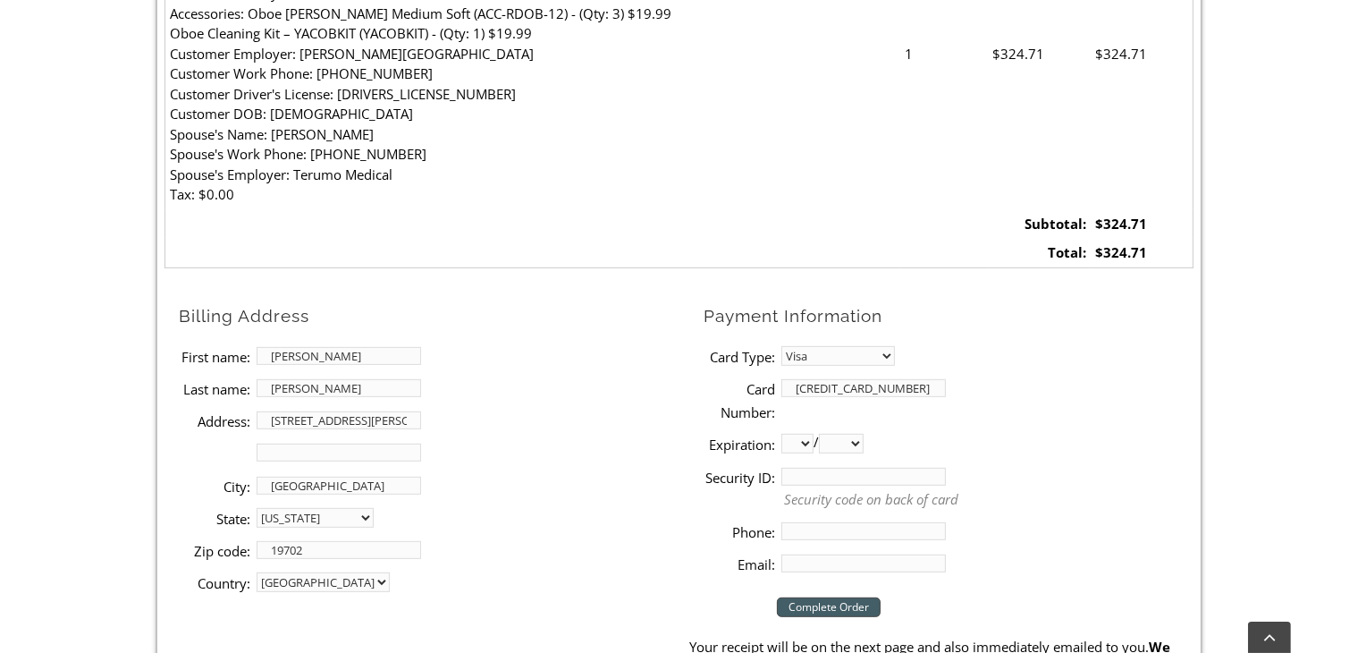
click at [781, 434] on select "01 02 03 04 05 06 07 08 09 10 11 12" at bounding box center [797, 444] width 32 height 20
click at [845, 440] on select "2025 2026 2027 2028 2029 2030 2031 2032 2033 2034 2035 2036 2037" at bounding box center [841, 444] width 45 height 20
select select "2026"
click at [827, 434] on select "2025 2026 2027 2028 2029 2030 2031 2032 2033 2034 2035 2036 2037" at bounding box center [841, 444] width 45 height 20
click at [797, 480] on input "Security ID:" at bounding box center [863, 477] width 164 height 18
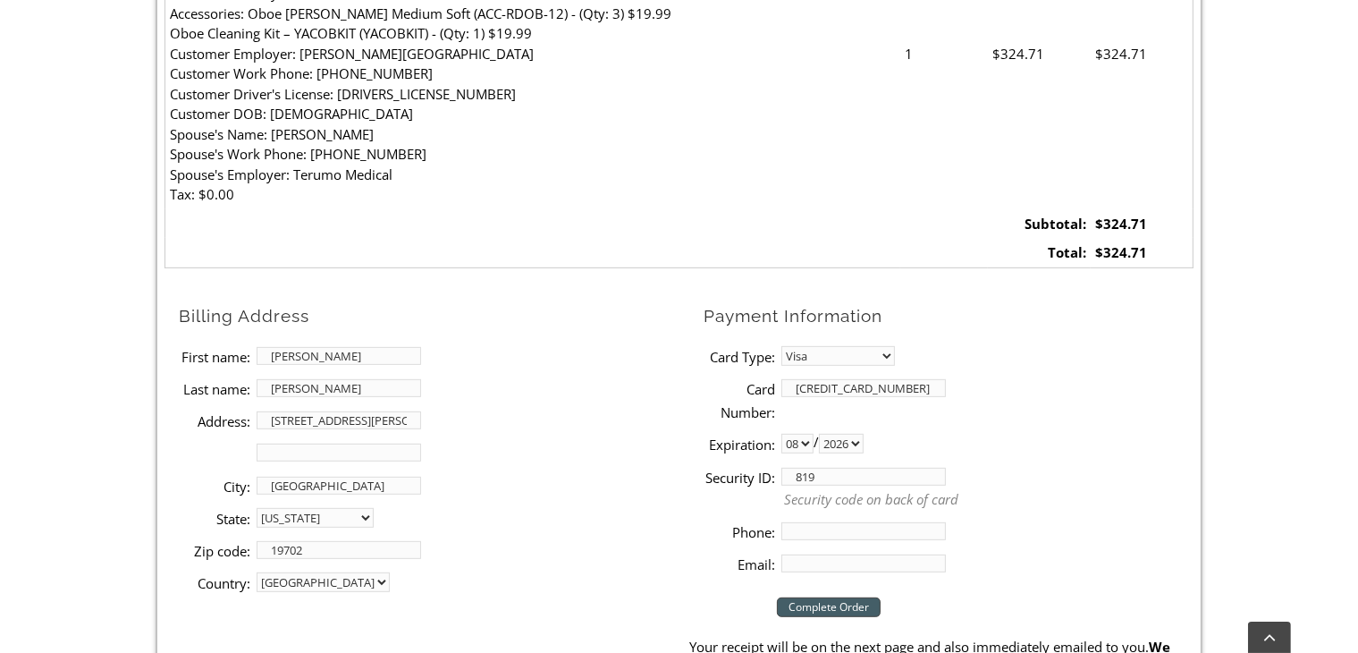
type input "819"
click at [824, 534] on input "Phone:" at bounding box center [863, 531] width 164 height 18
type input "6093358029"
click at [831, 563] on input "Email:" at bounding box center [863, 563] width 164 height 18
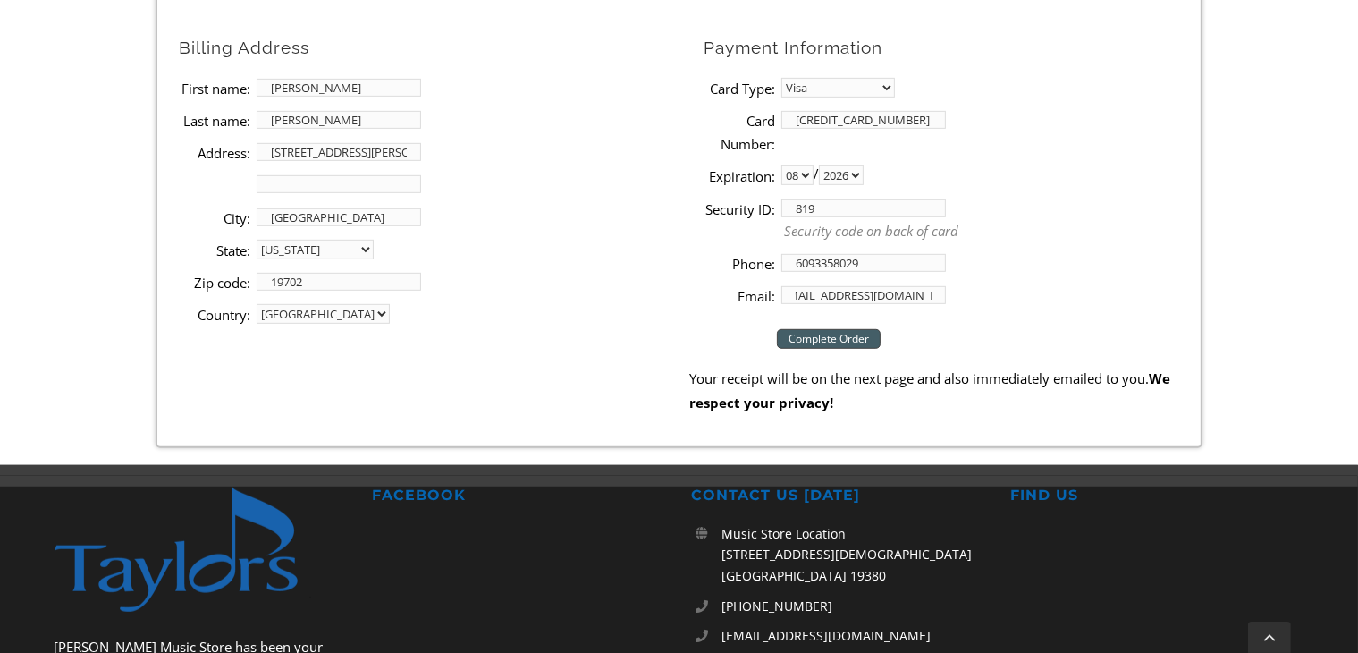
type input "[EMAIL_ADDRESS][DOMAIN_NAME]"
click at [840, 336] on input "Complete Order" at bounding box center [829, 339] width 104 height 20
